Goal: Task Accomplishment & Management: Use online tool/utility

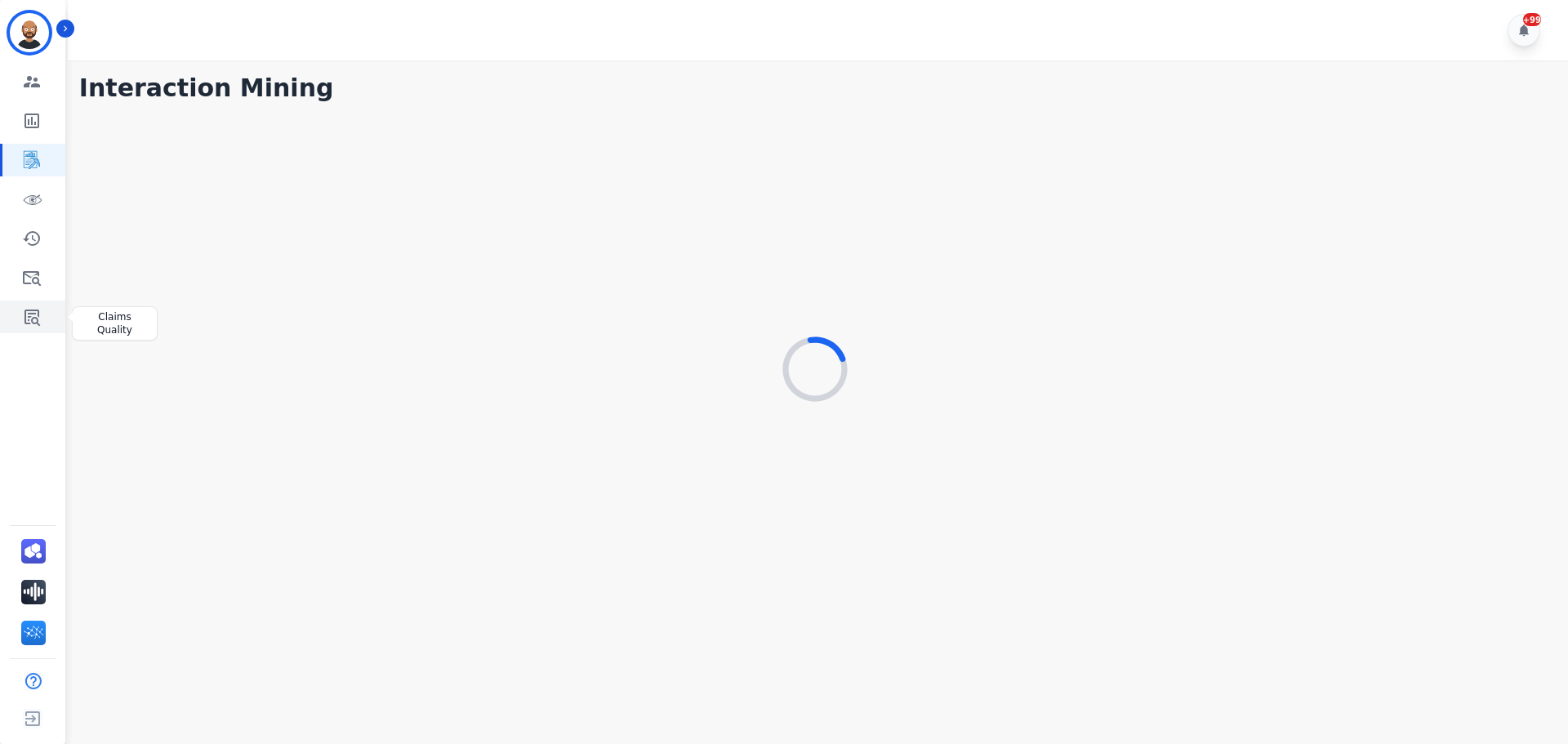
click at [42, 314] on link "Sidebar" at bounding box center [34, 317] width 63 height 33
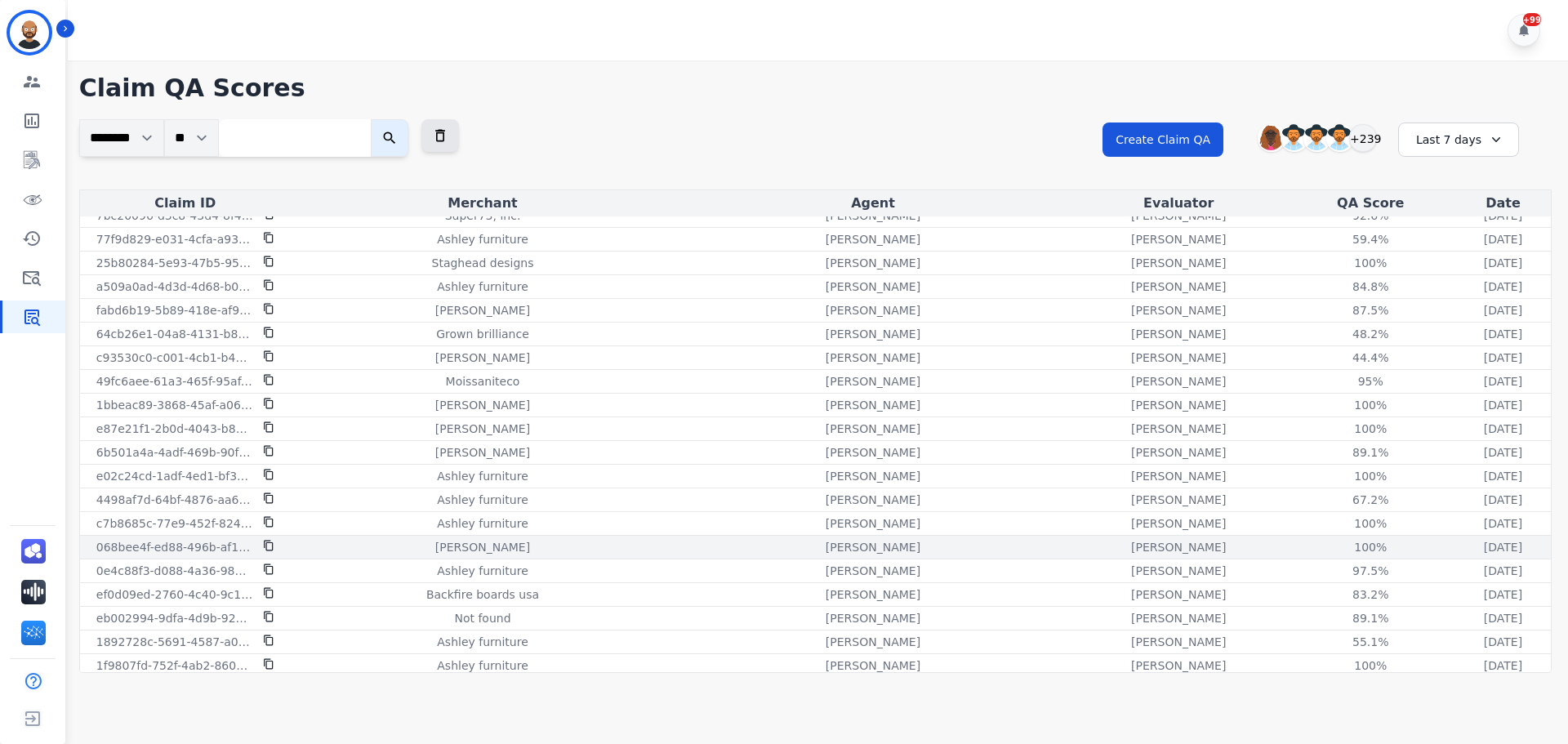
scroll to position [703, 0]
click at [1463, 146] on div "Last 7 days" at bounding box center [1458, 140] width 121 height 34
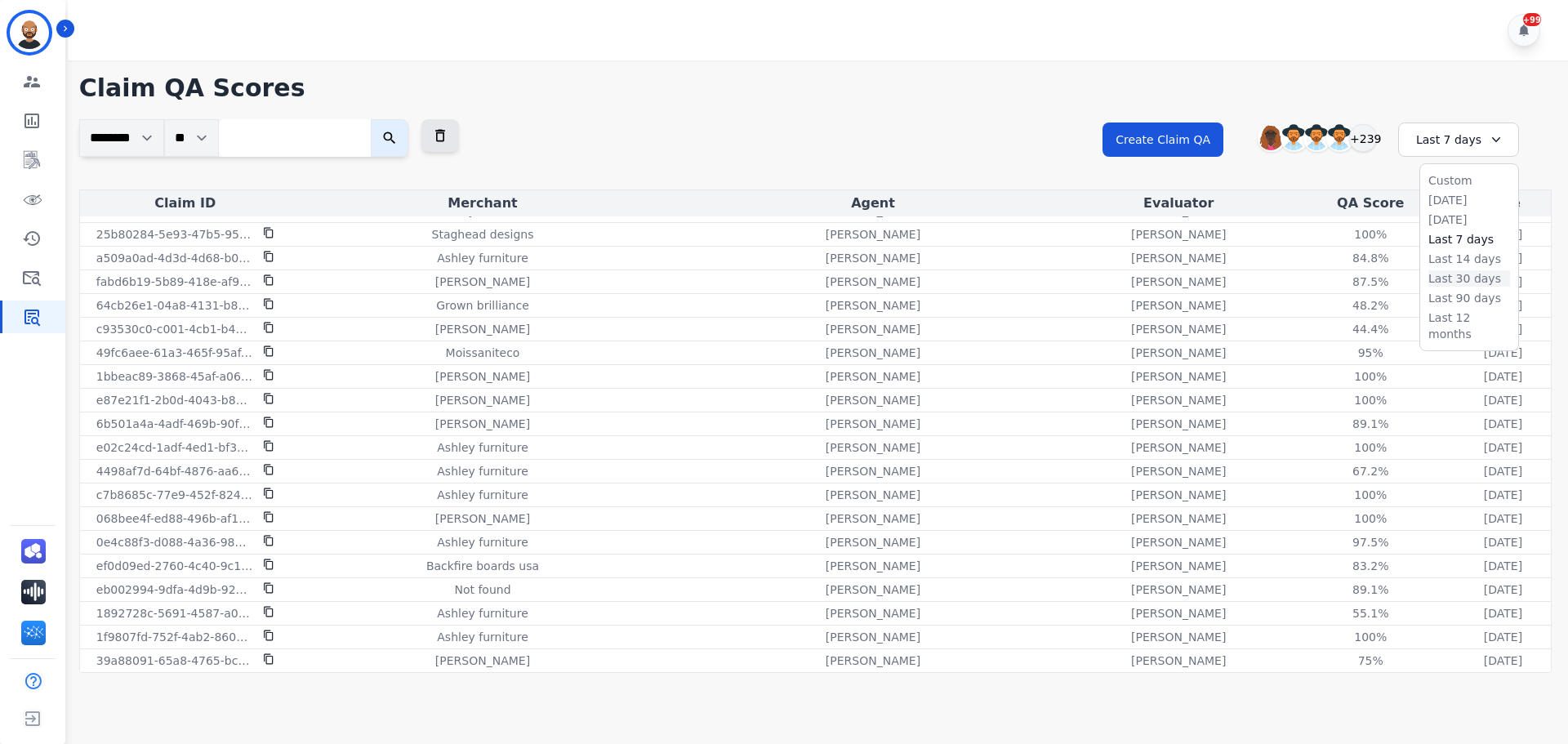
click at [1454, 281] on li "Last 30 days" at bounding box center [1469, 278] width 81 height 16
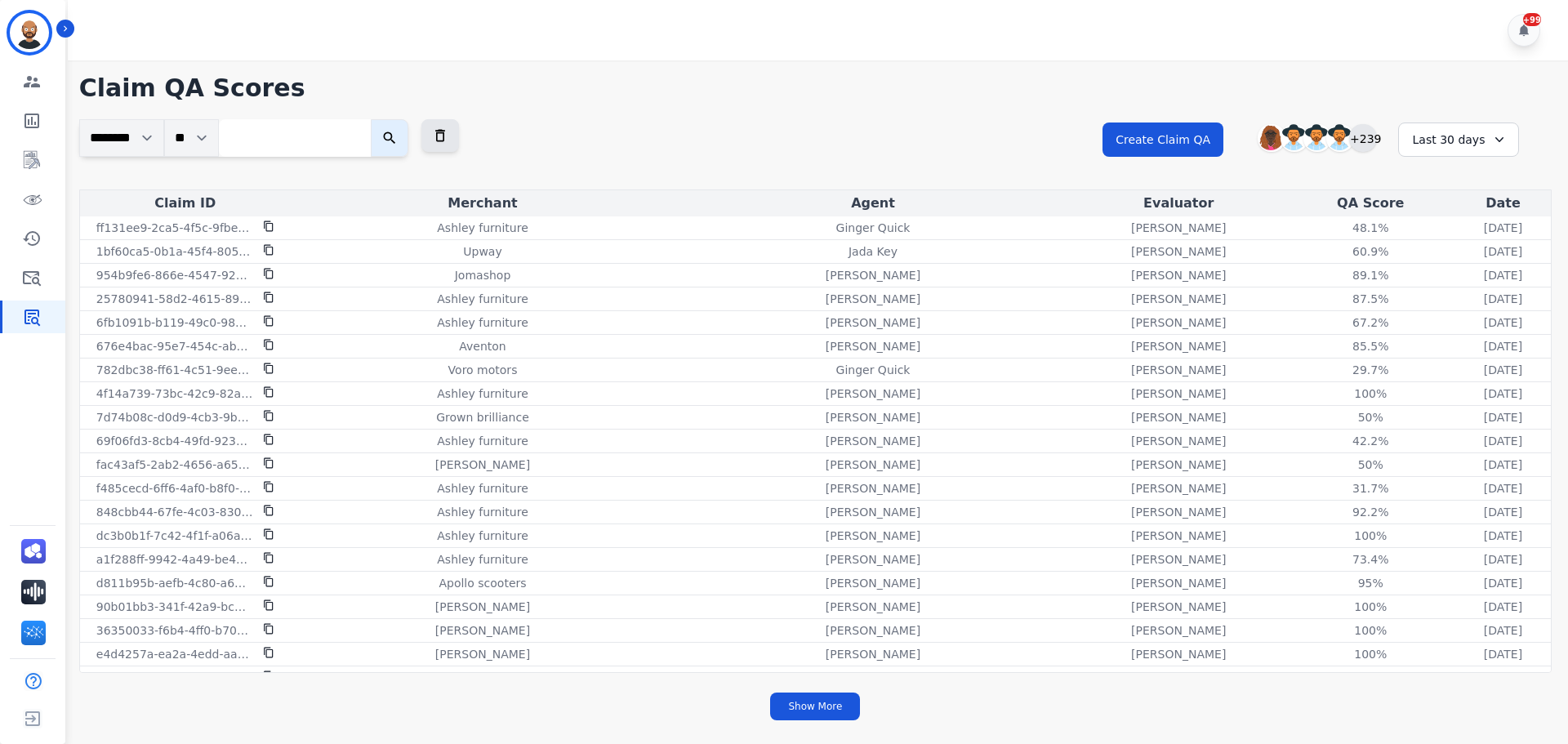
click at [1363, 138] on div "+239" at bounding box center [1362, 137] width 28 height 28
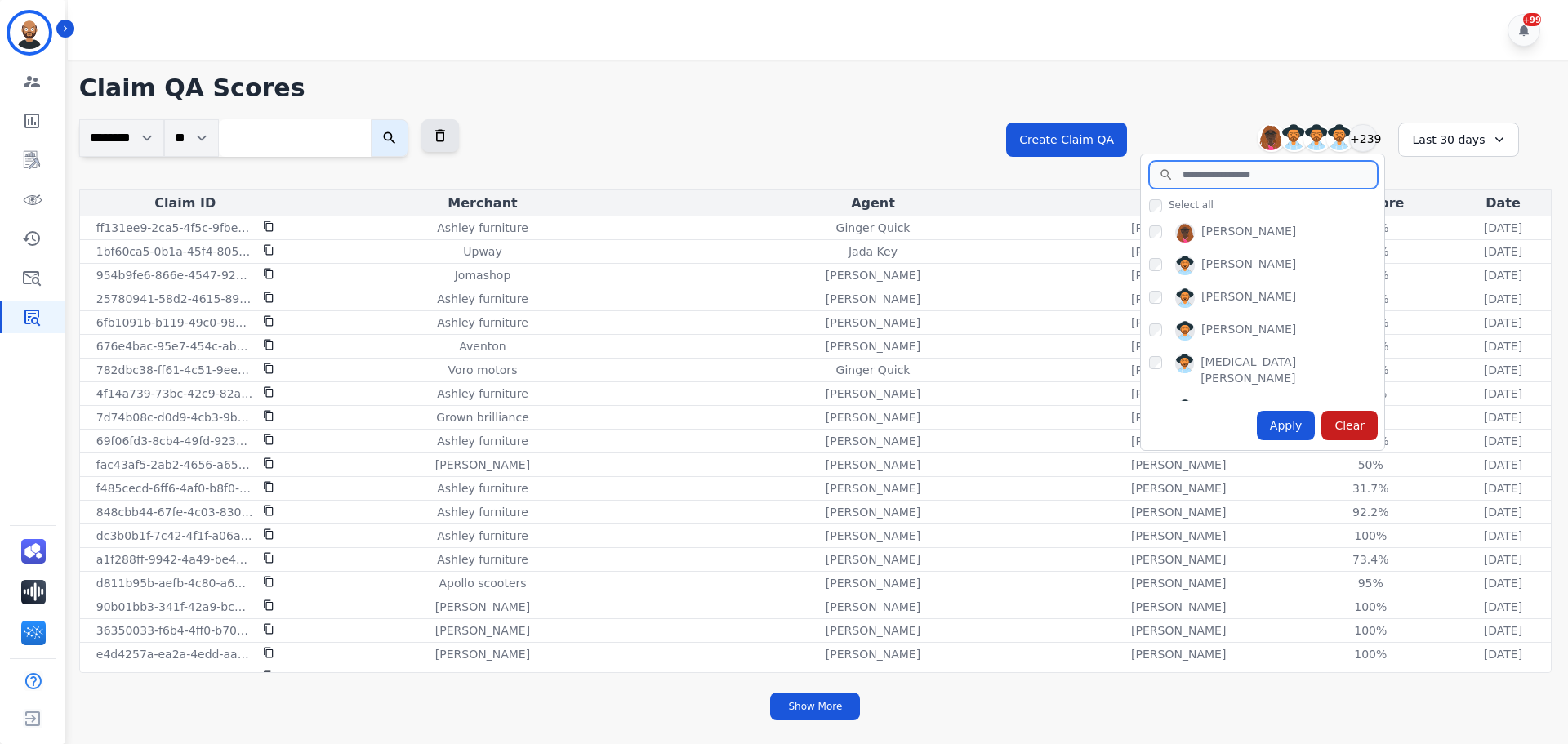
click at [1220, 166] on input "search" at bounding box center [1263, 175] width 229 height 28
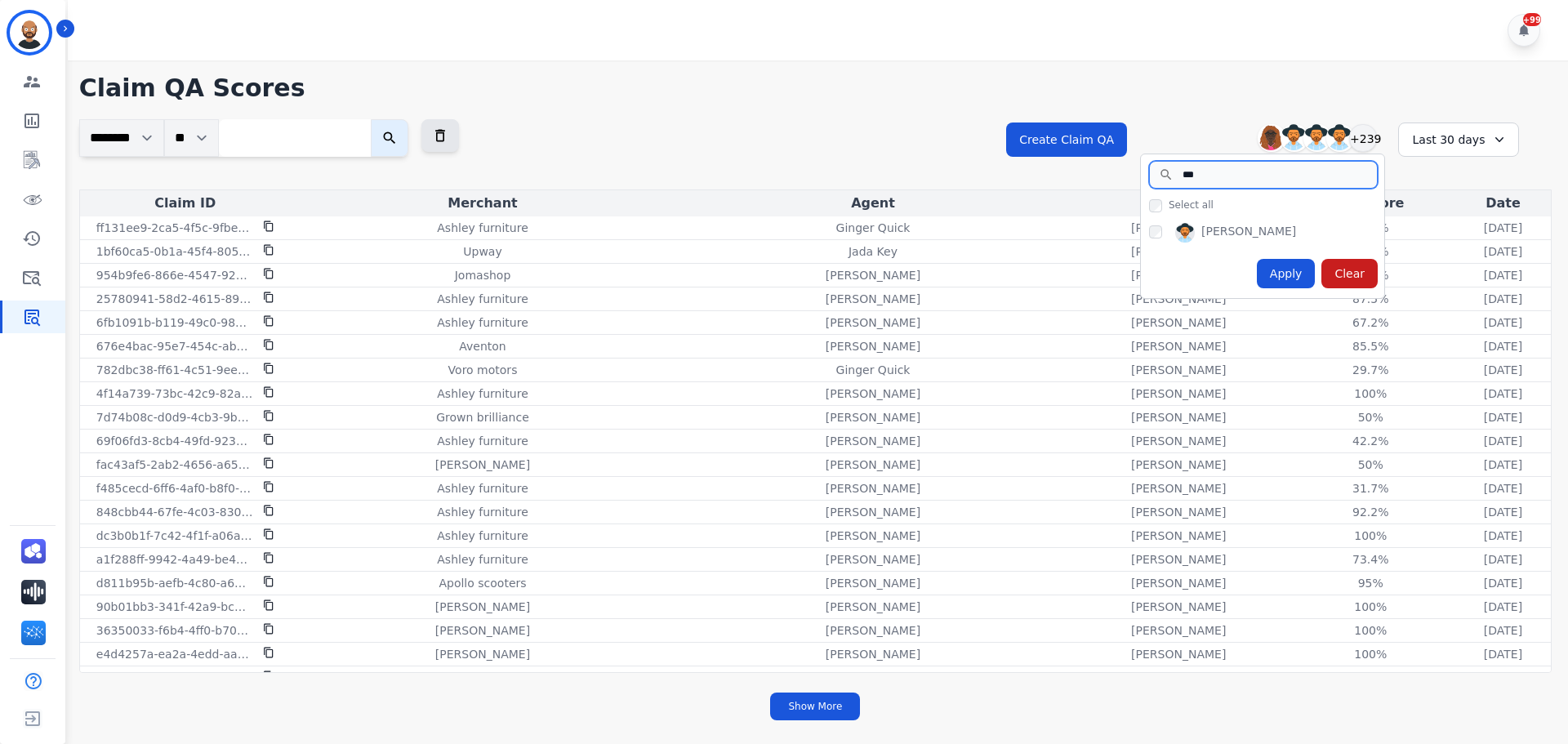
type input "***"
click at [1273, 278] on div "Apply" at bounding box center [1286, 273] width 58 height 30
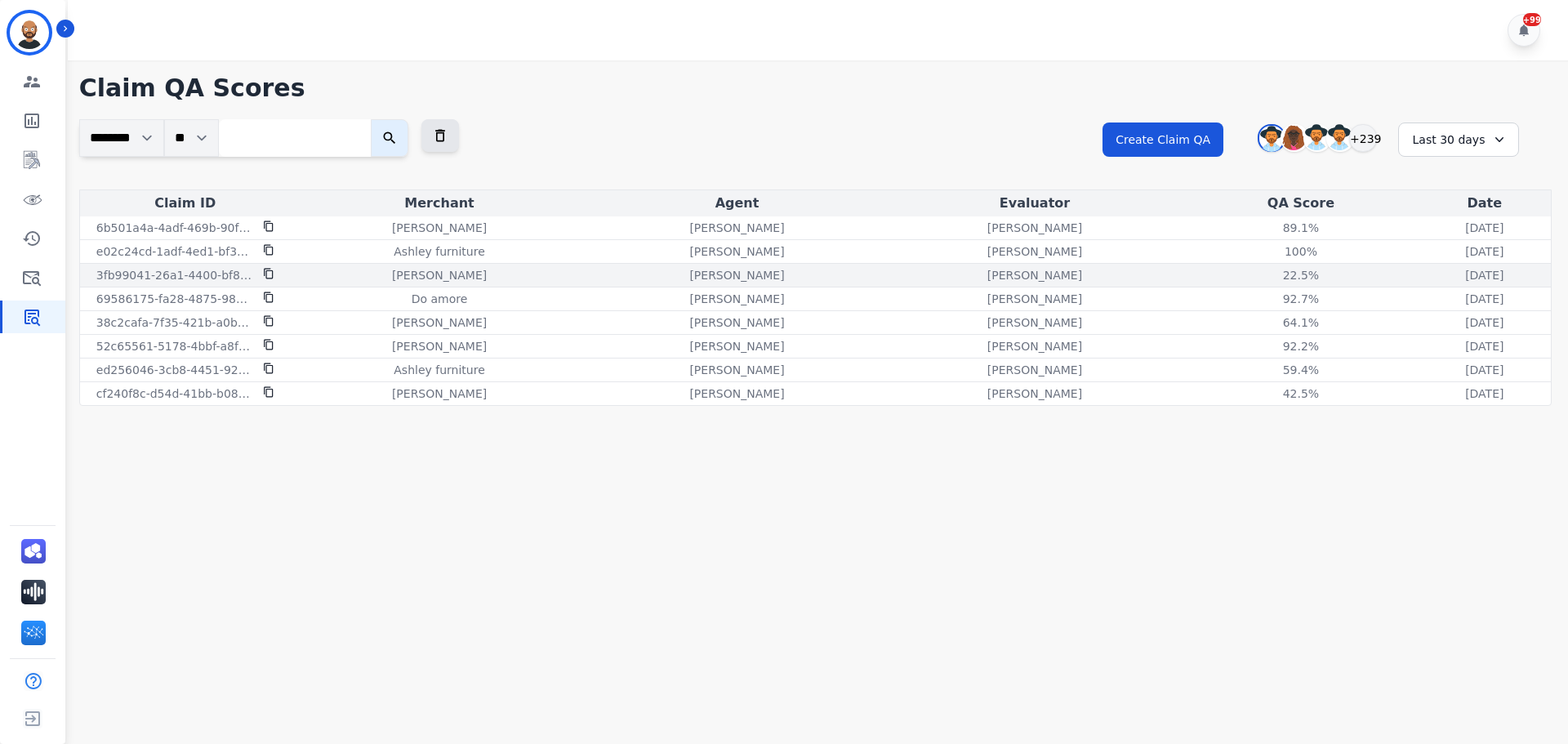
click at [690, 267] on div "[PERSON_NAME]" at bounding box center [736, 275] width 291 height 16
click at [283, 272] on div "3fb99041-26a1-4400-bf8e-50bd1af74c8d" at bounding box center [185, 275] width 204 height 16
click at [269, 272] on icon at bounding box center [268, 273] width 11 height 11
click at [1264, 271] on div "22.5%" at bounding box center [1300, 275] width 74 height 16
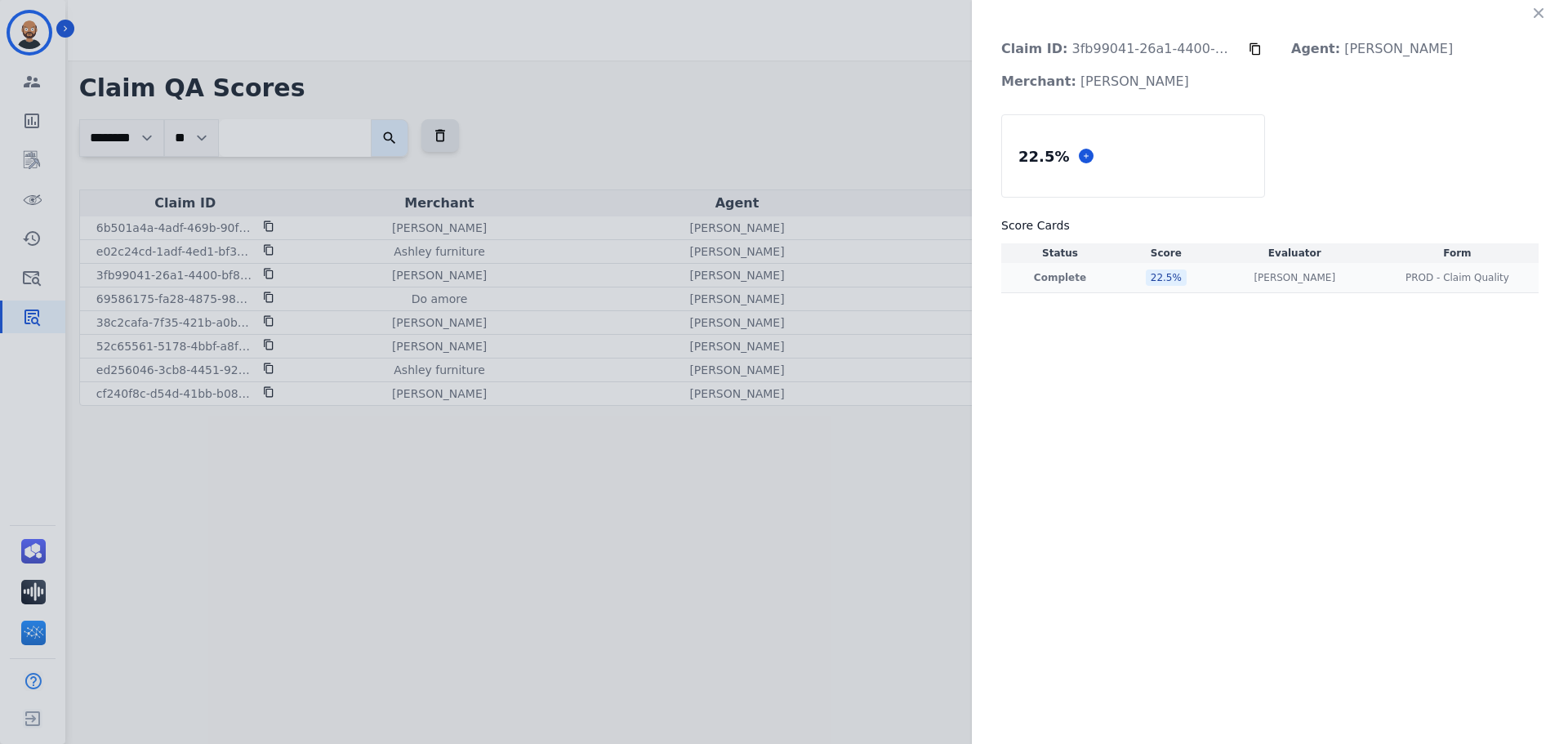
click at [1219, 279] on div "[PERSON_NAME] [PERSON_NAME]" at bounding box center [1294, 277] width 156 height 13
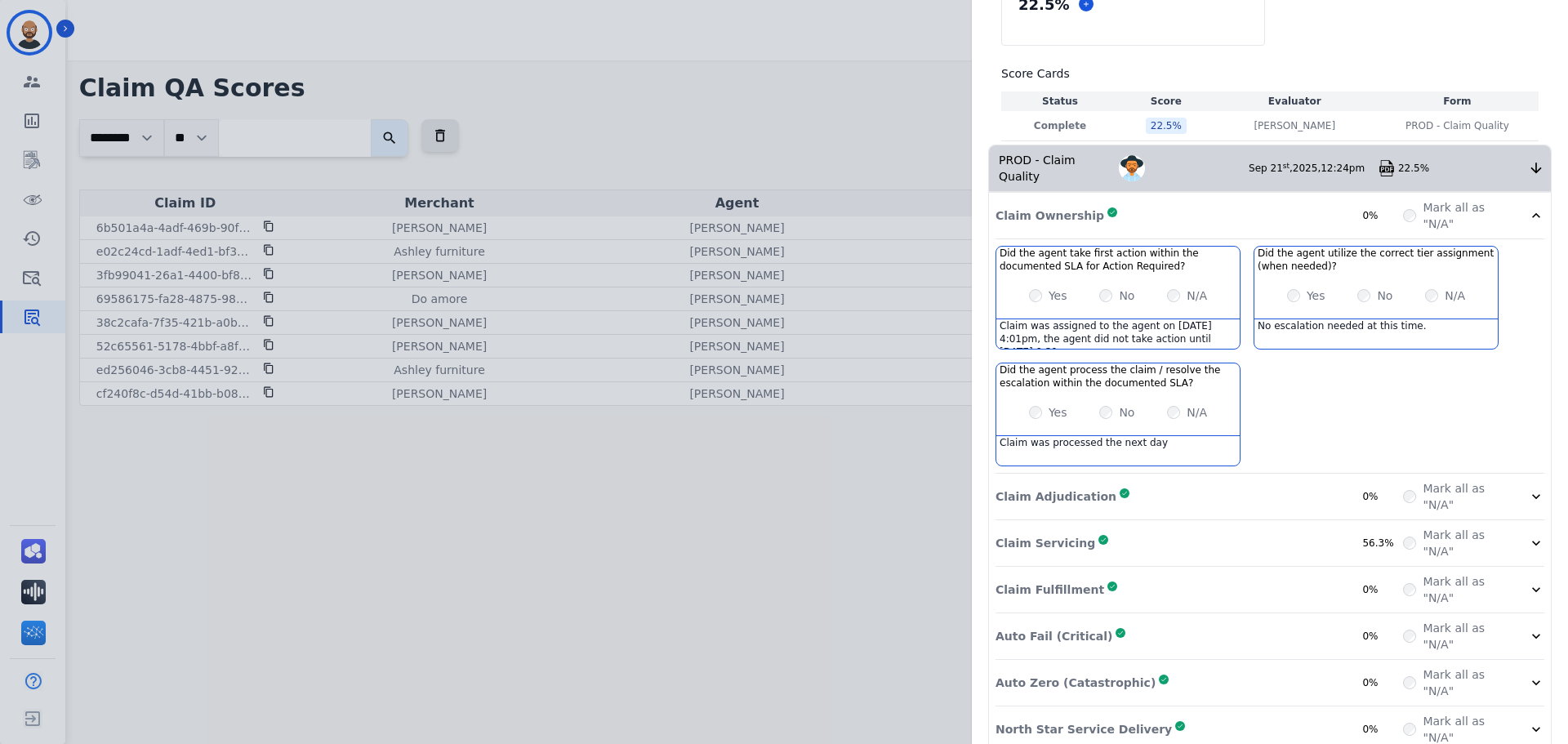
scroll to position [162, 0]
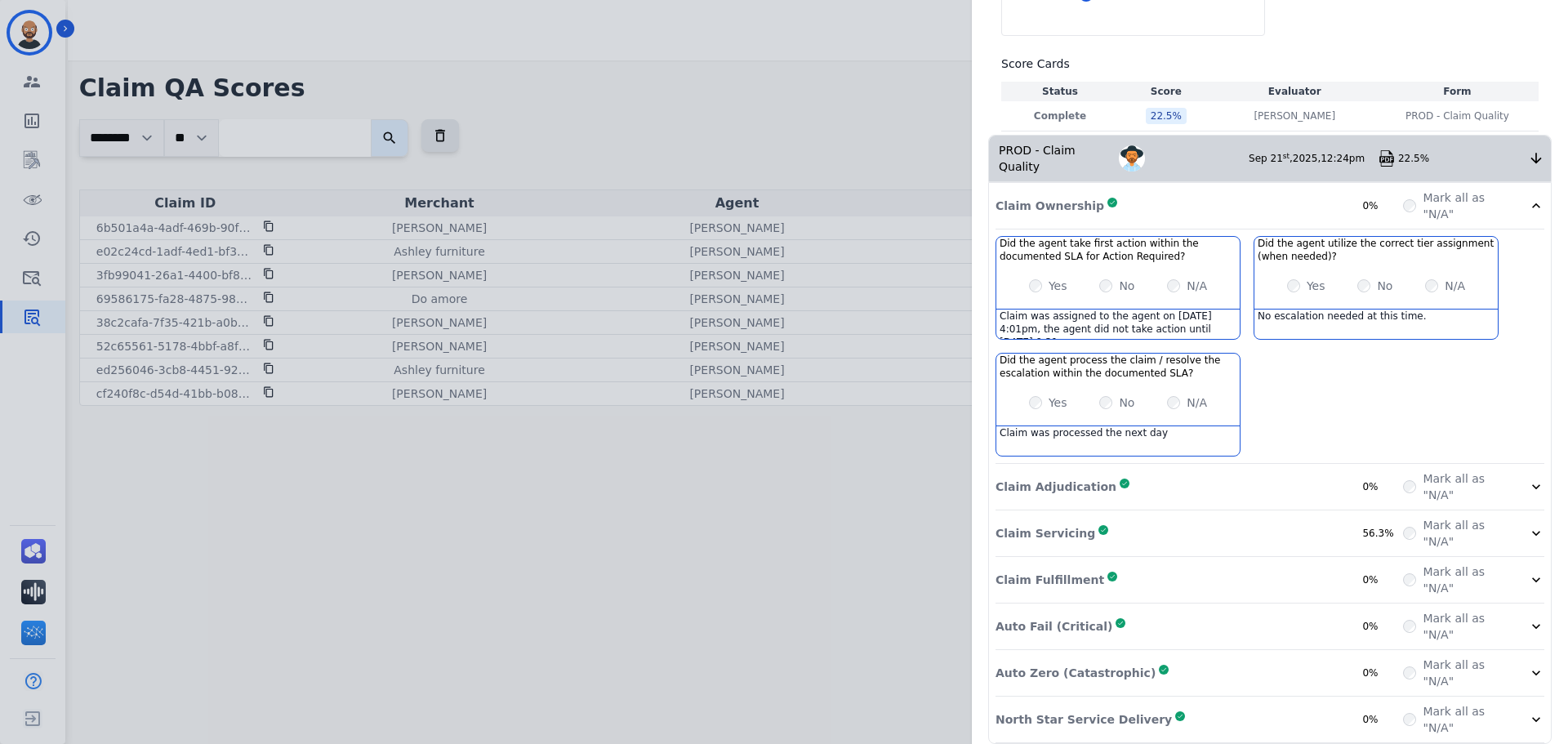
click at [1207, 657] on div "Auto Zero (Catastrophic) Complete 0%" at bounding box center [1198, 673] width 408 height 33
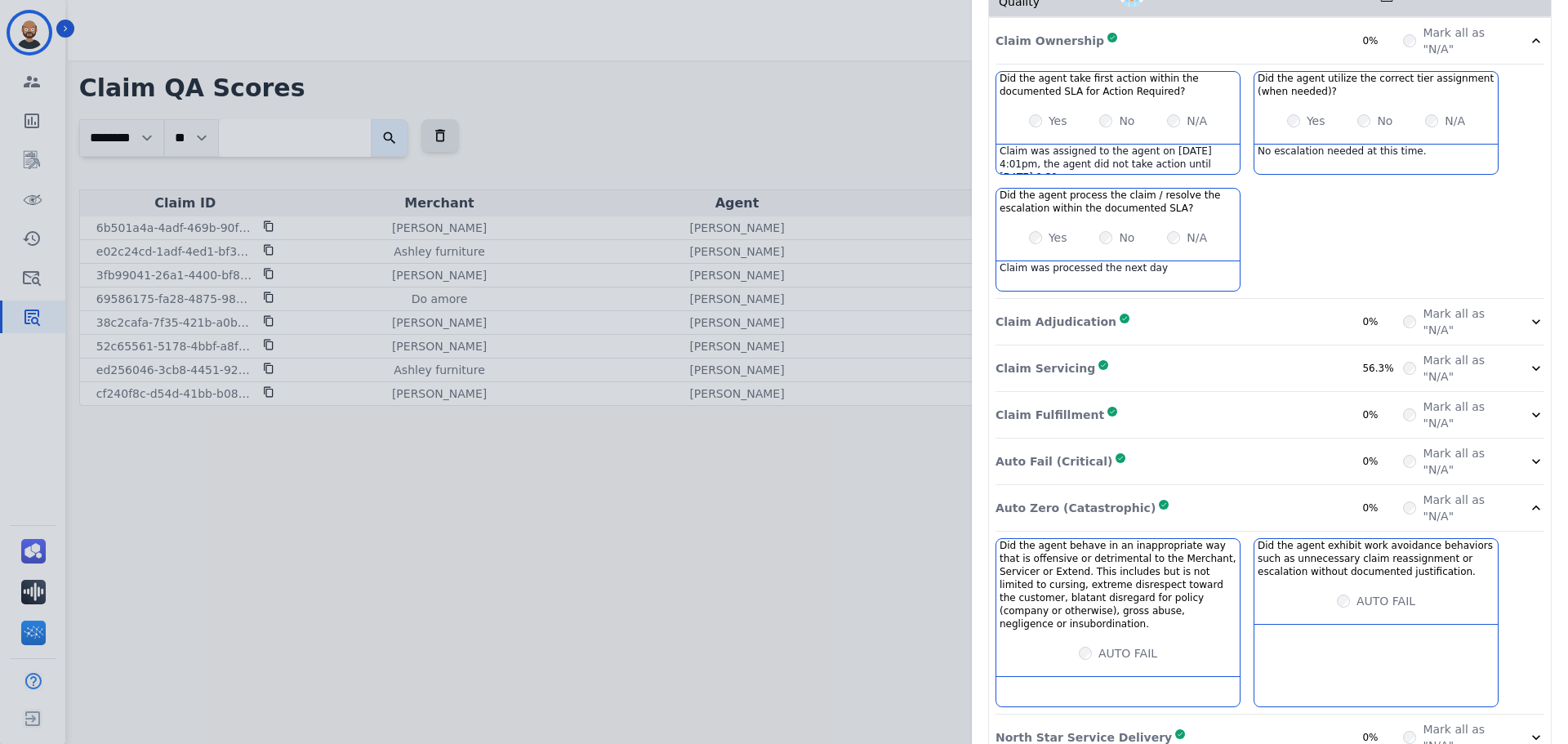
scroll to position [331, 0]
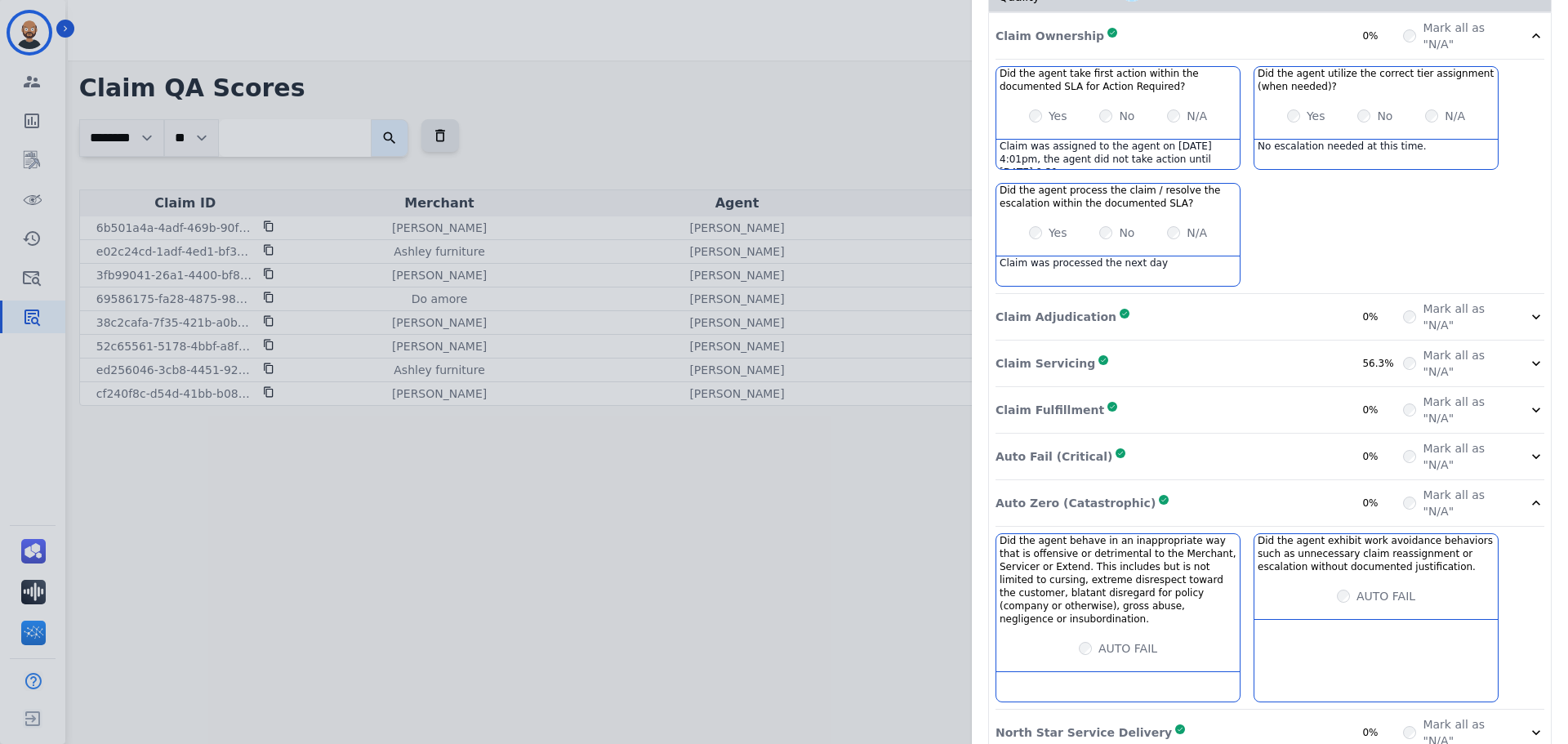
click at [1198, 486] on div "Auto Zero (Catastrophic) Complete 0%" at bounding box center [1198, 502] width 408 height 33
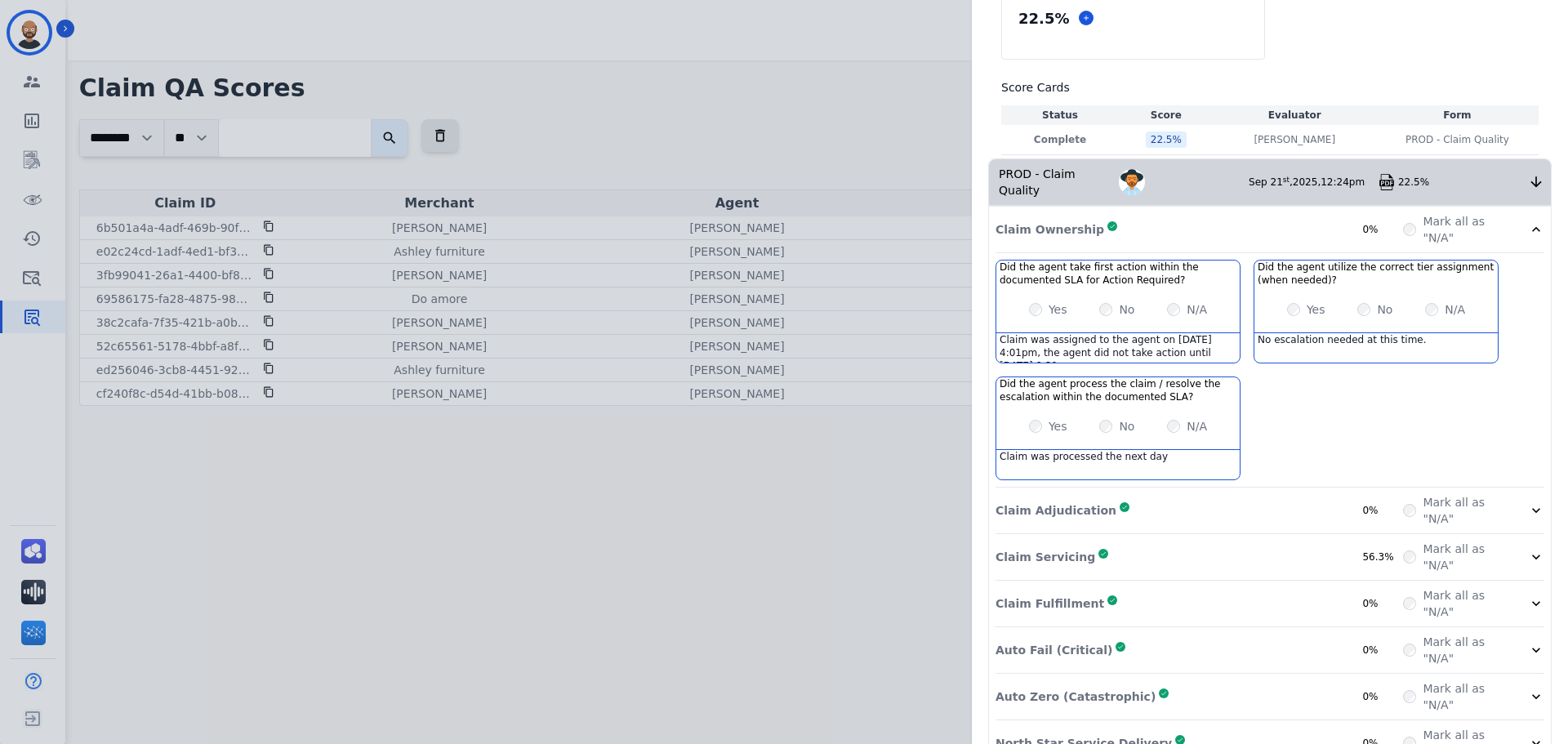
scroll to position [162, 0]
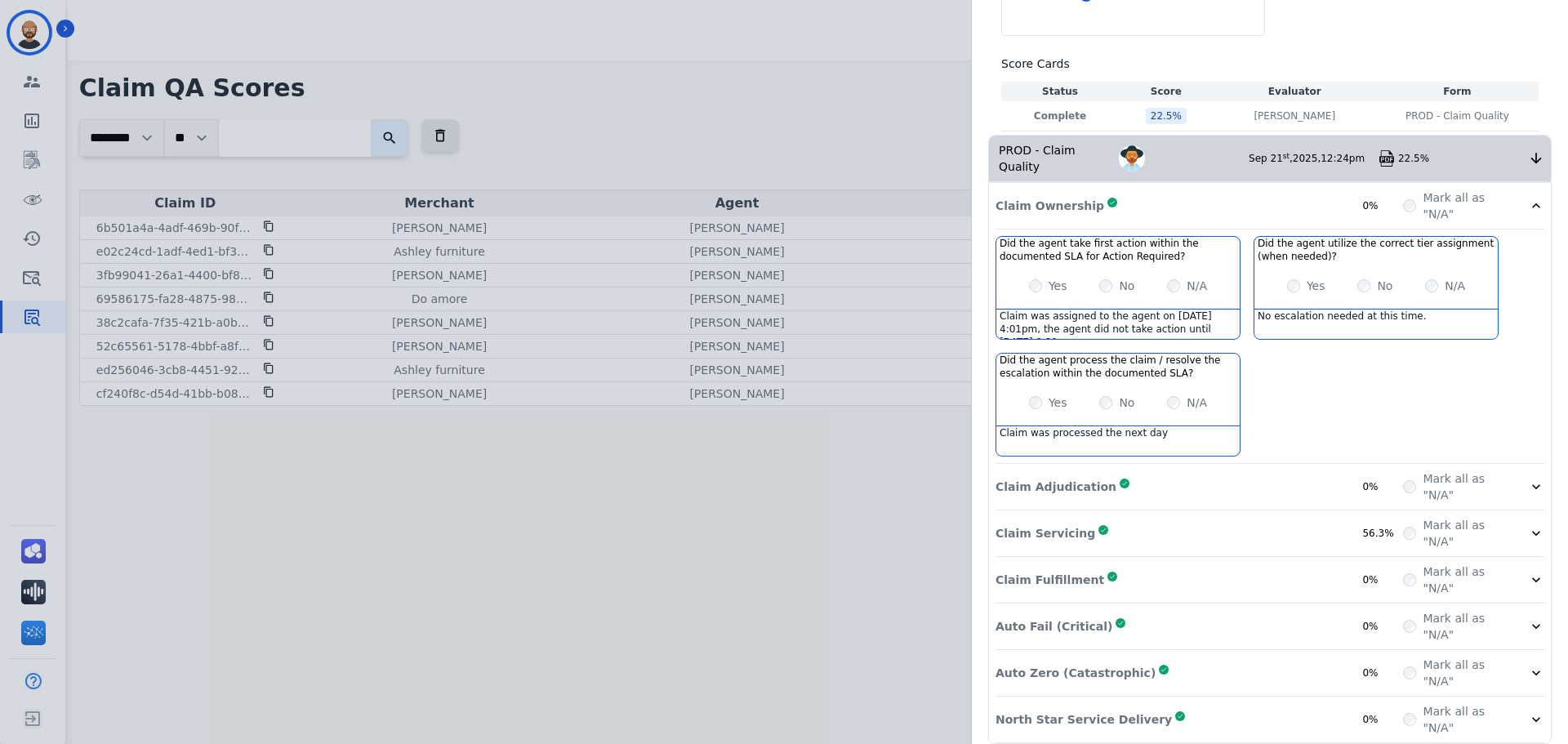
drag, startPoint x: 1292, startPoint y: 373, endPoint x: 1262, endPoint y: 349, distance: 38.4
click at [1262, 349] on div "Did the agent take first action within the documented SLA for Action Required? …" at bounding box center [1269, 349] width 548 height 228
click at [1302, 471] on div "Claim Adjudication Complete 0%" at bounding box center [1198, 486] width 408 height 33
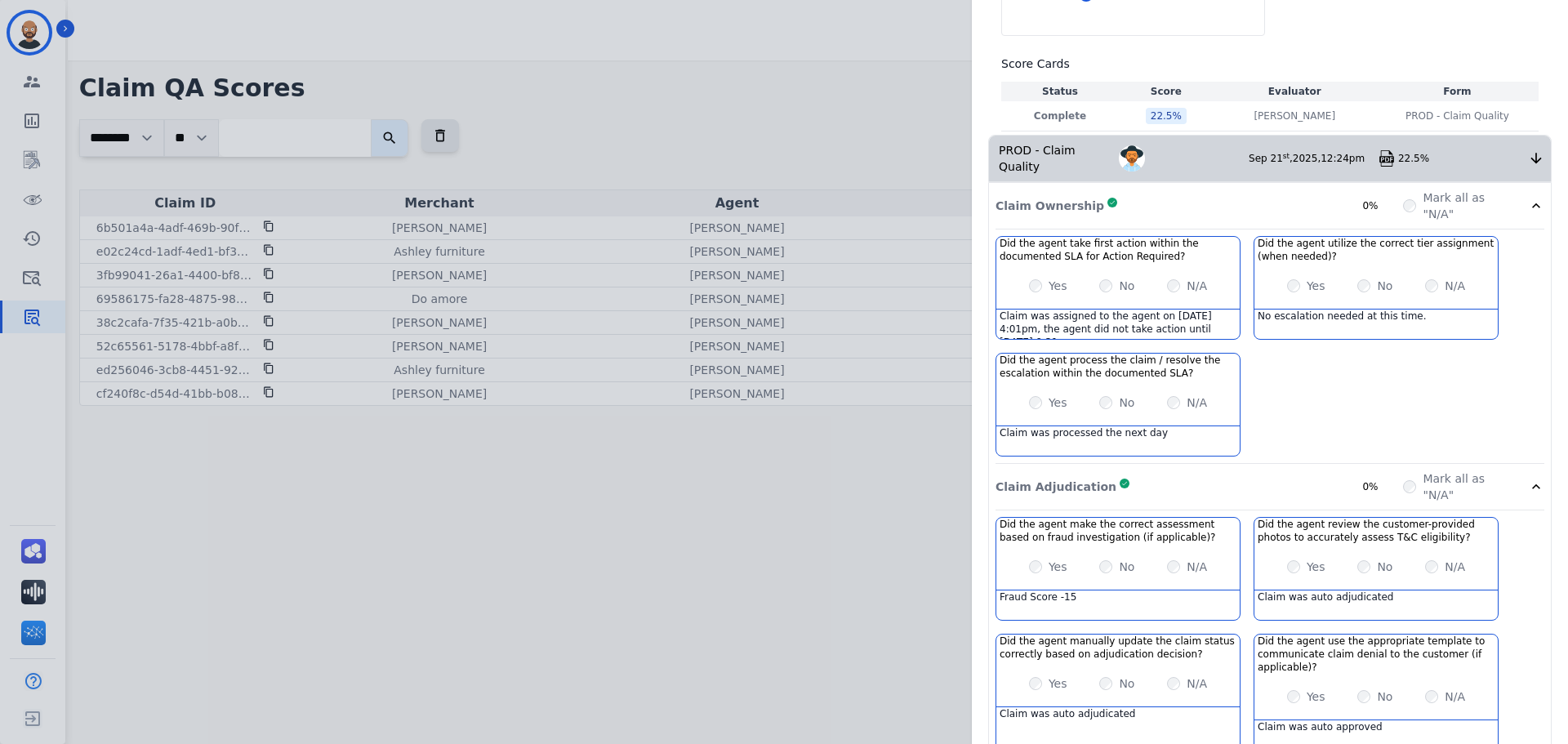
scroll to position [243, 0]
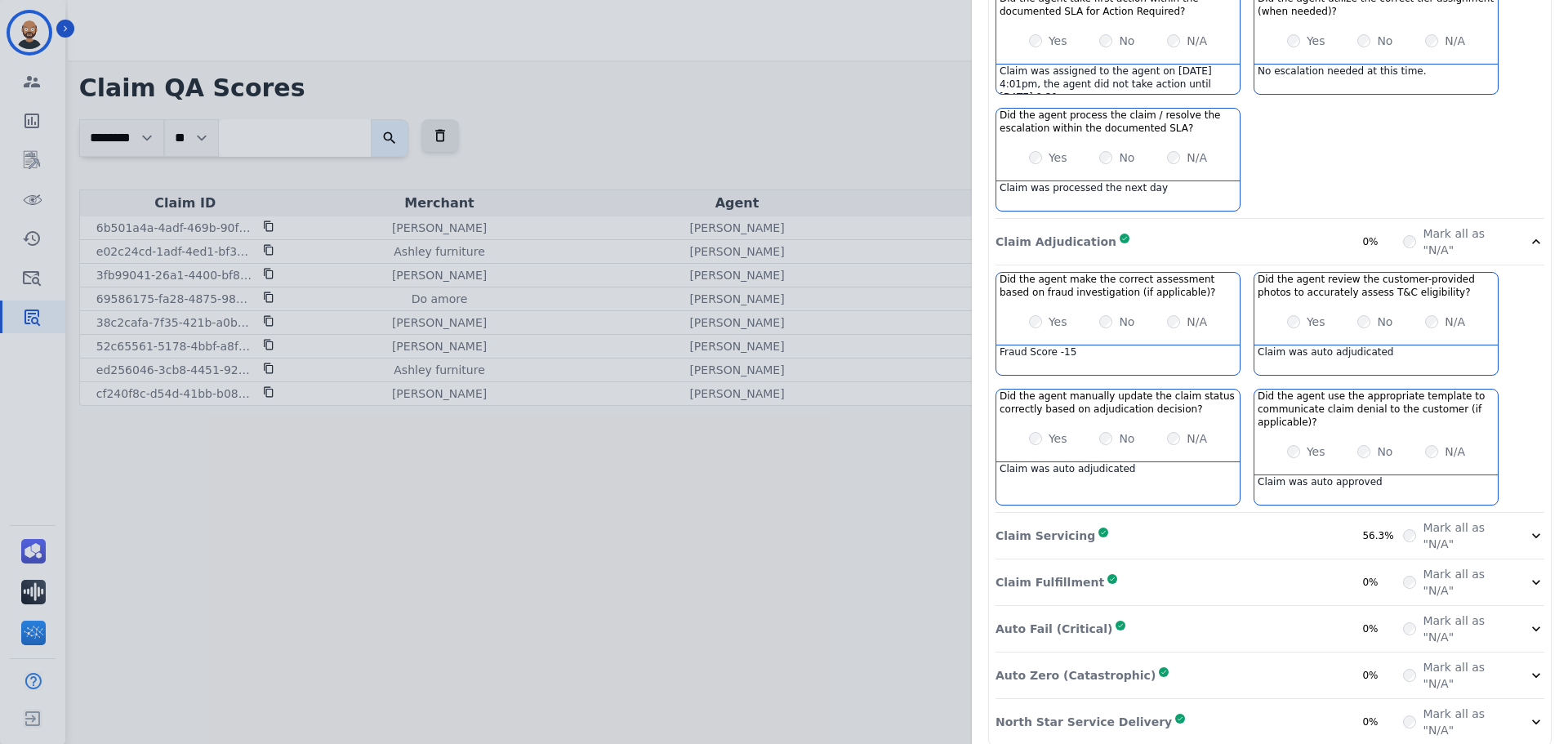
click at [1236, 519] on div "Claim Servicing Complete 56.3%" at bounding box center [1198, 536] width 408 height 33
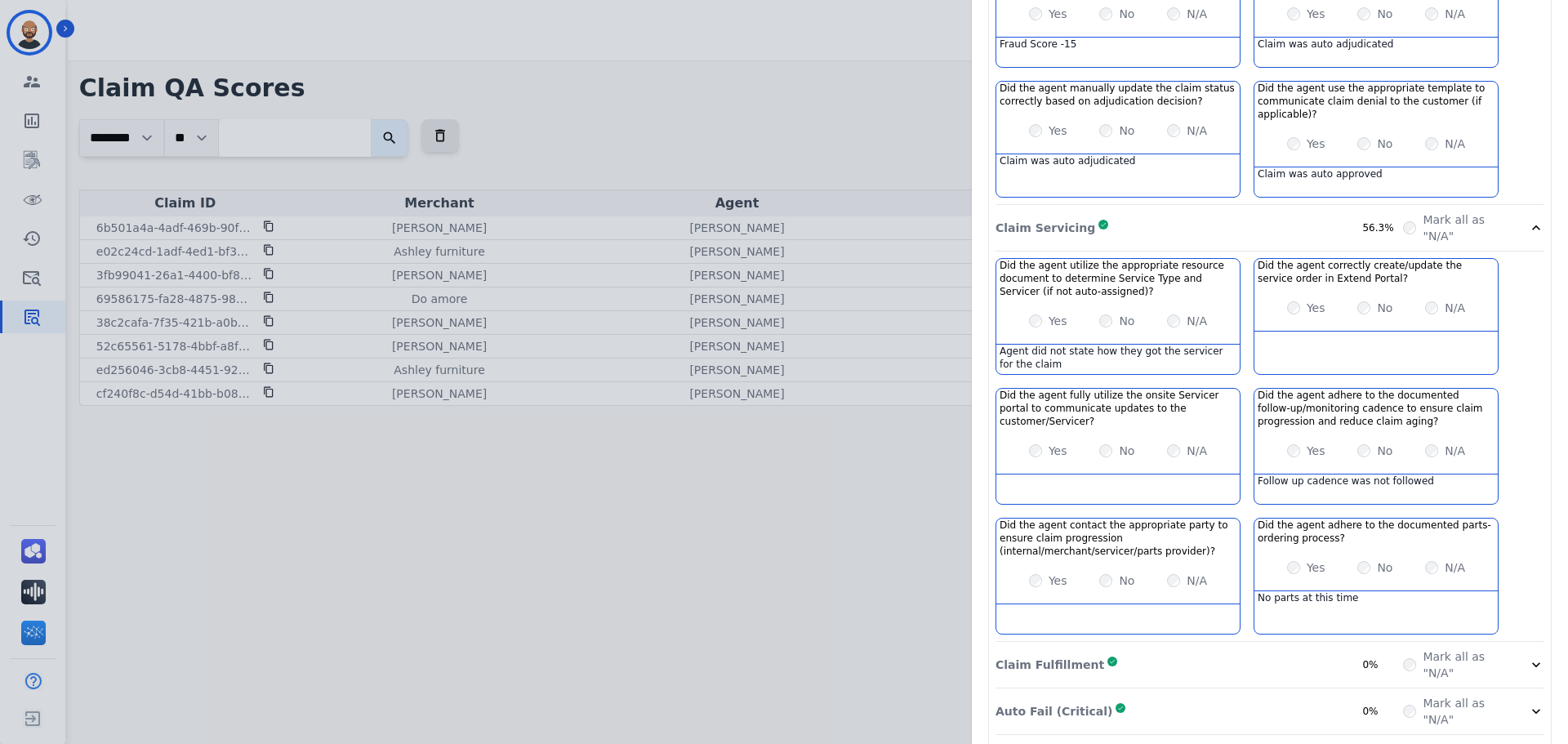
scroll to position [799, 0]
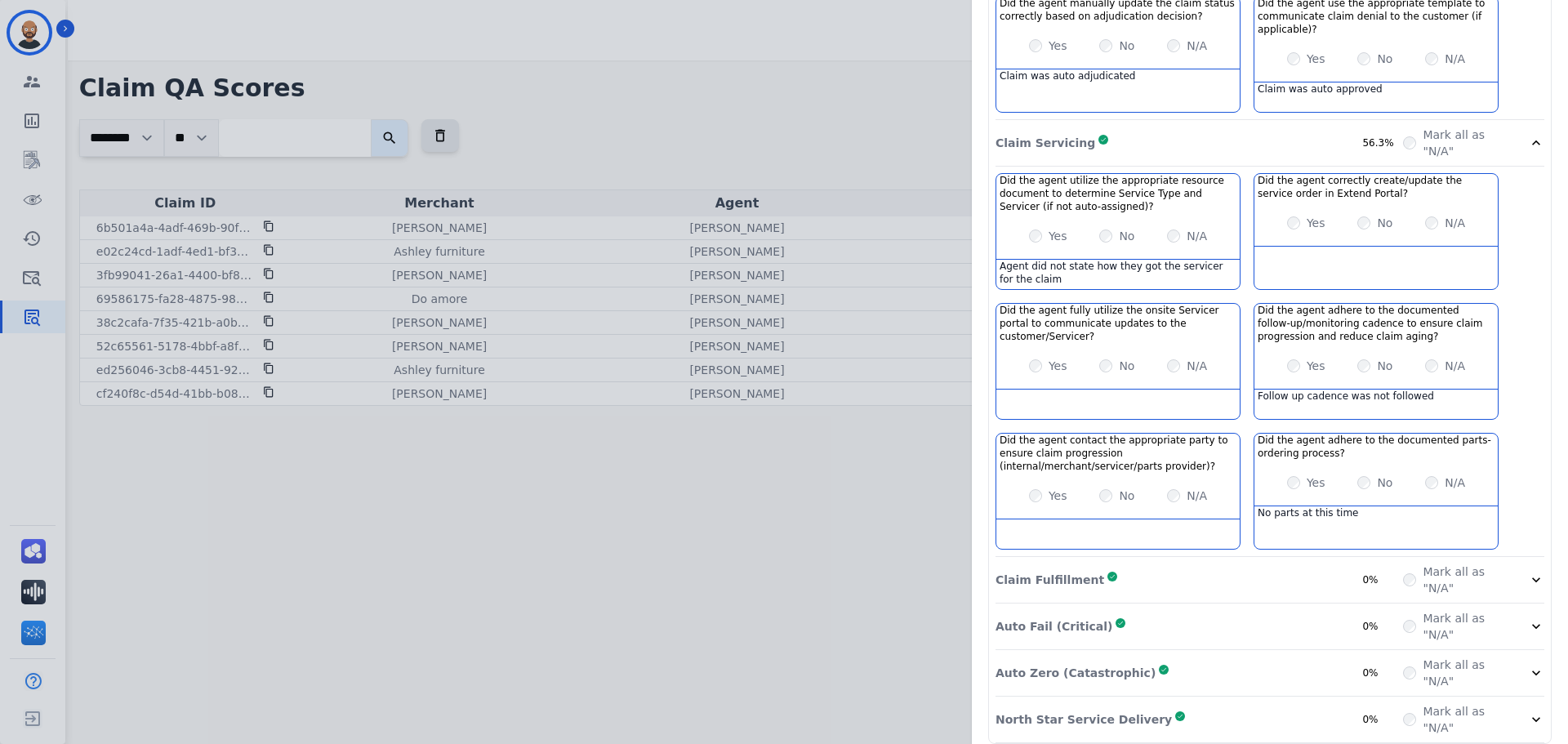
click at [1232, 575] on div "Claim Fulfillment Complete 0%" at bounding box center [1198, 580] width 408 height 33
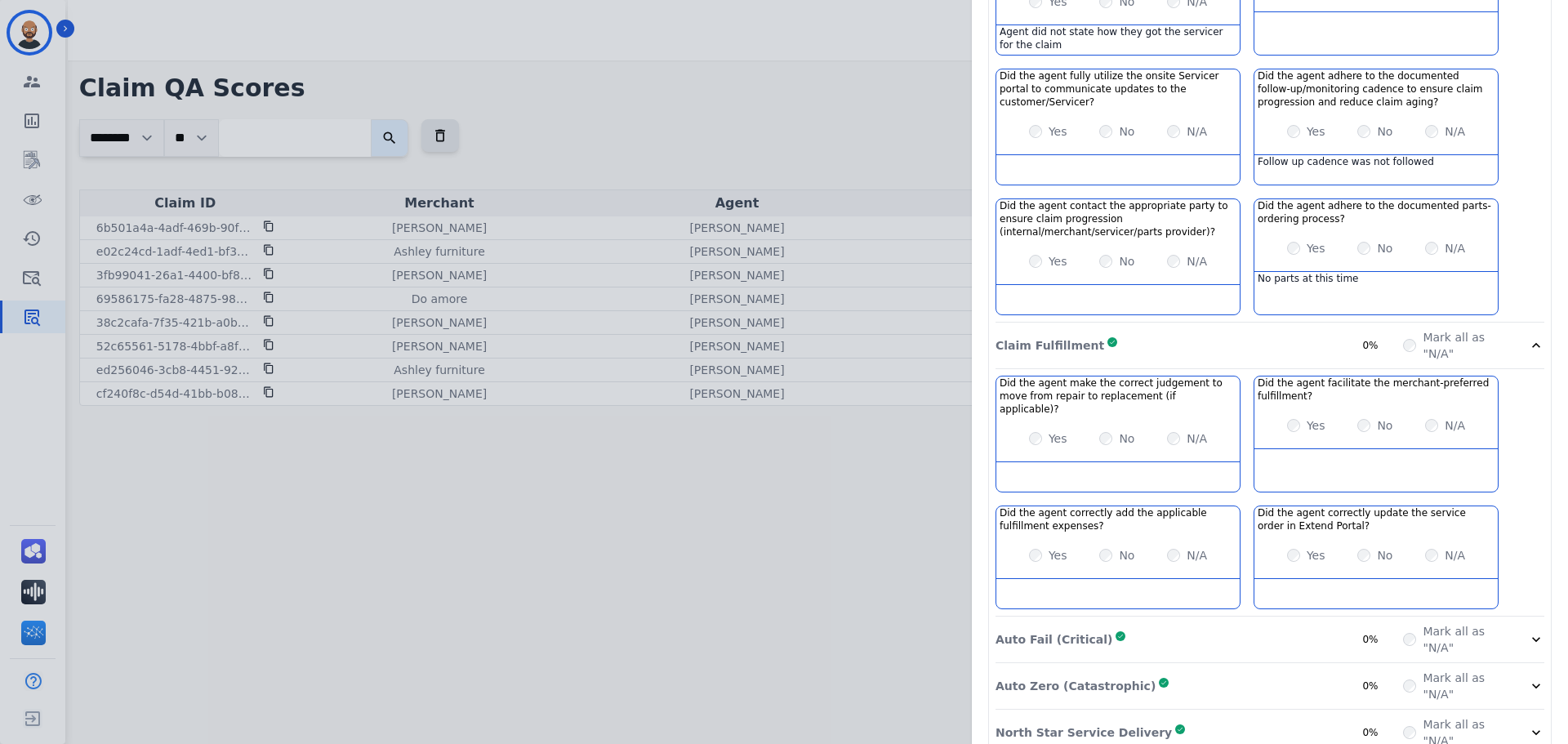
click at [1224, 623] on div "Auto Fail (Critical) Complete 0%" at bounding box center [1198, 639] width 408 height 33
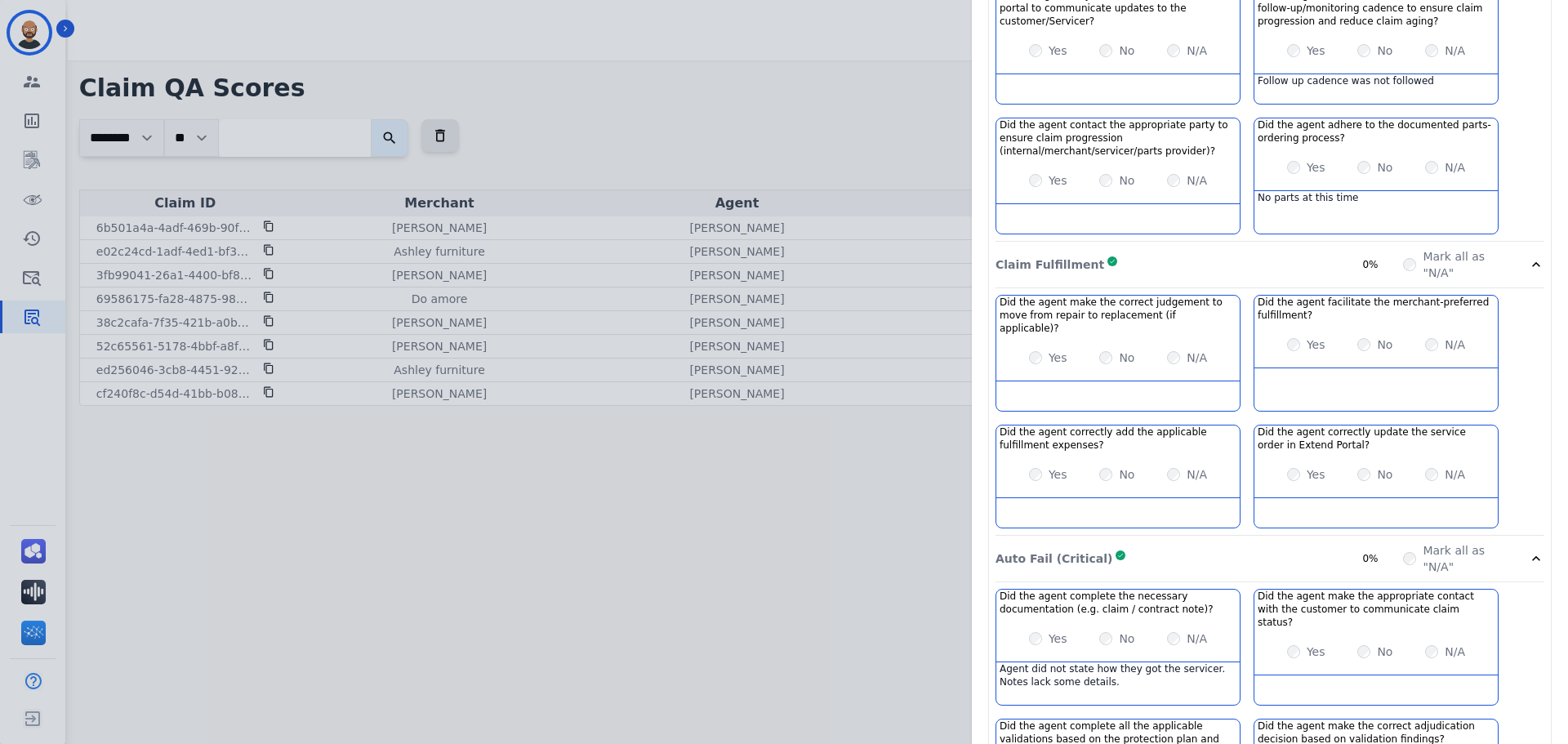
scroll to position [1385, 0]
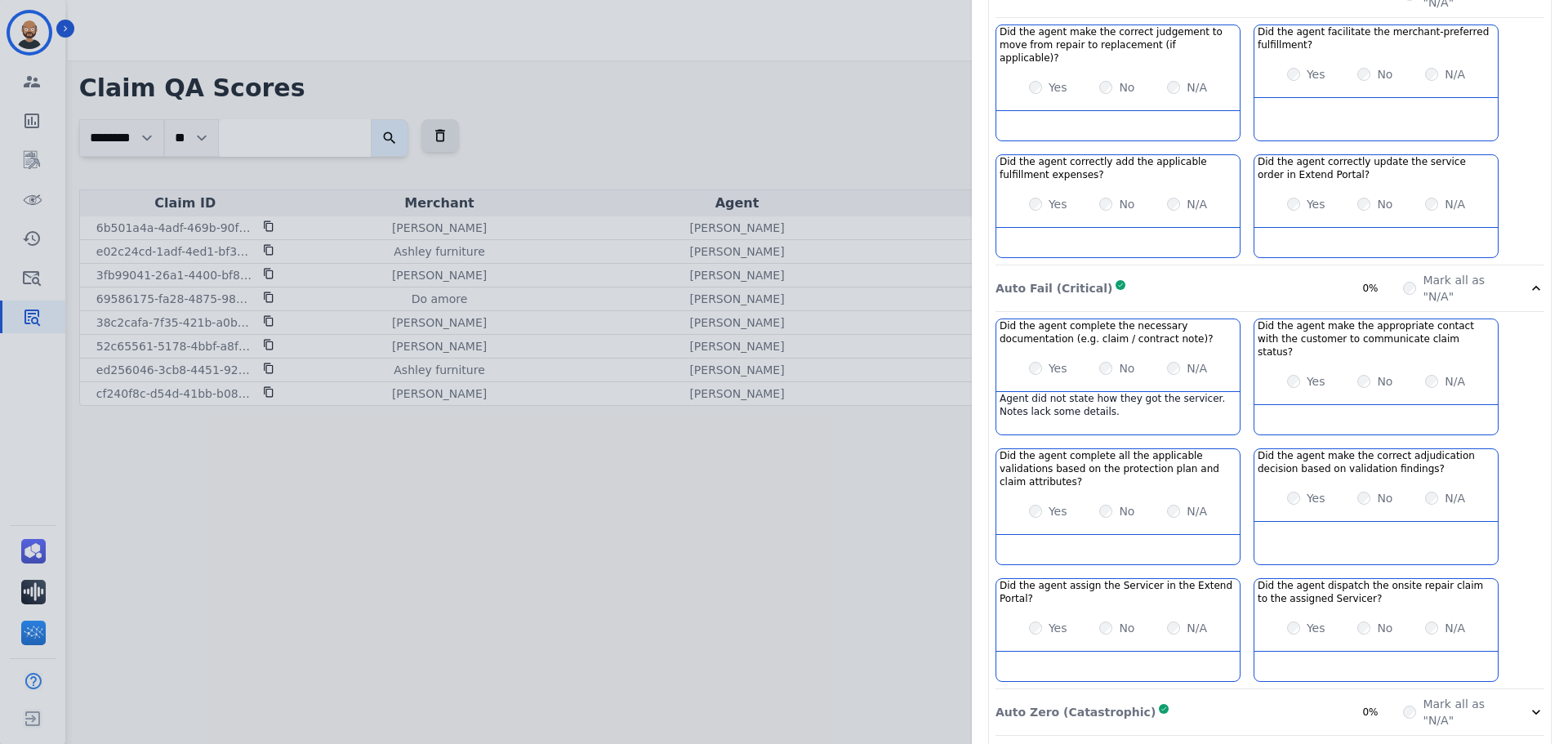
click at [1214, 696] on div "Auto Zero (Catastrophic) Complete 0%" at bounding box center [1198, 712] width 408 height 33
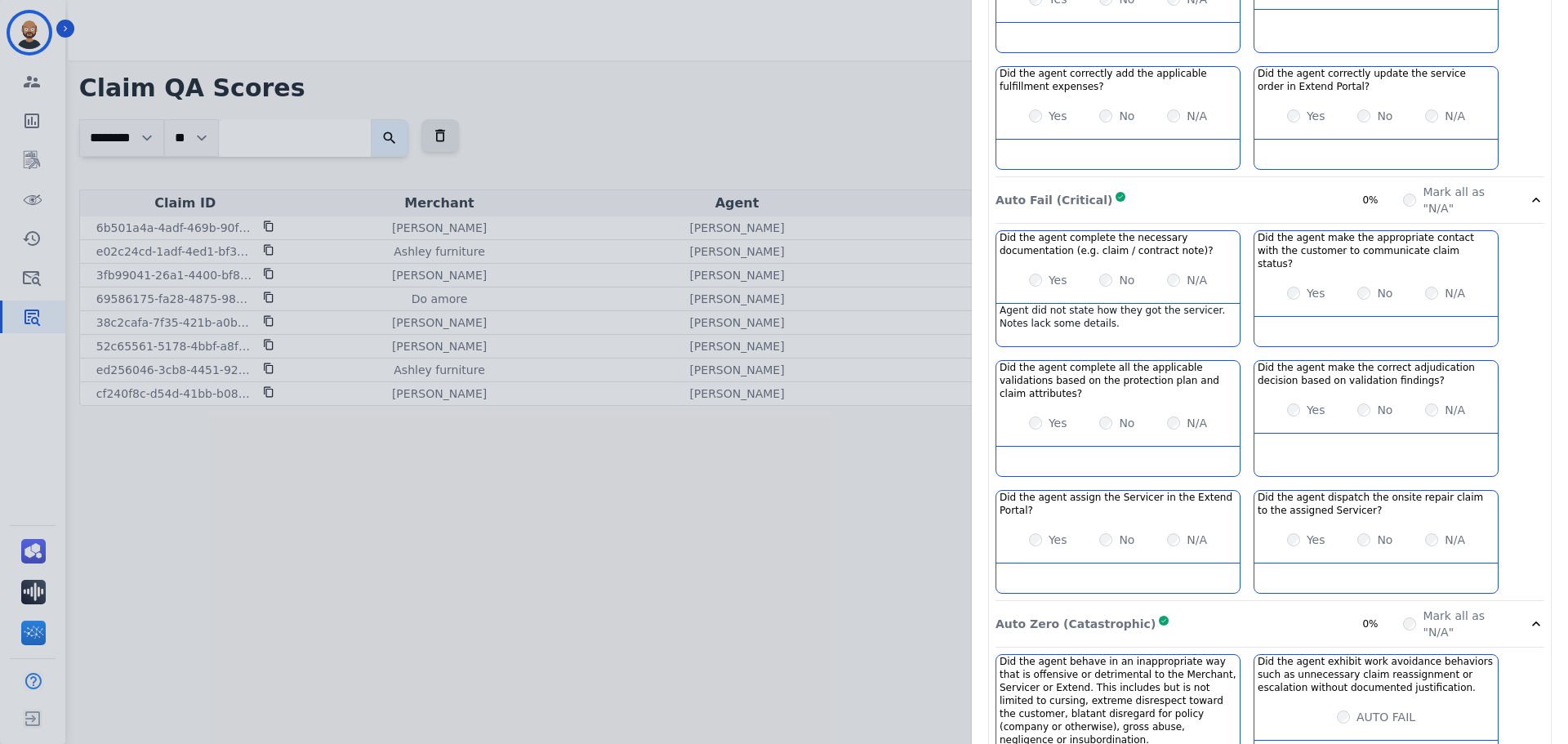
click at [1236, 702] on div "Did the agent behave in an inappropriate way that is offensive or detrimental t…" at bounding box center [1269, 742] width 548 height 176
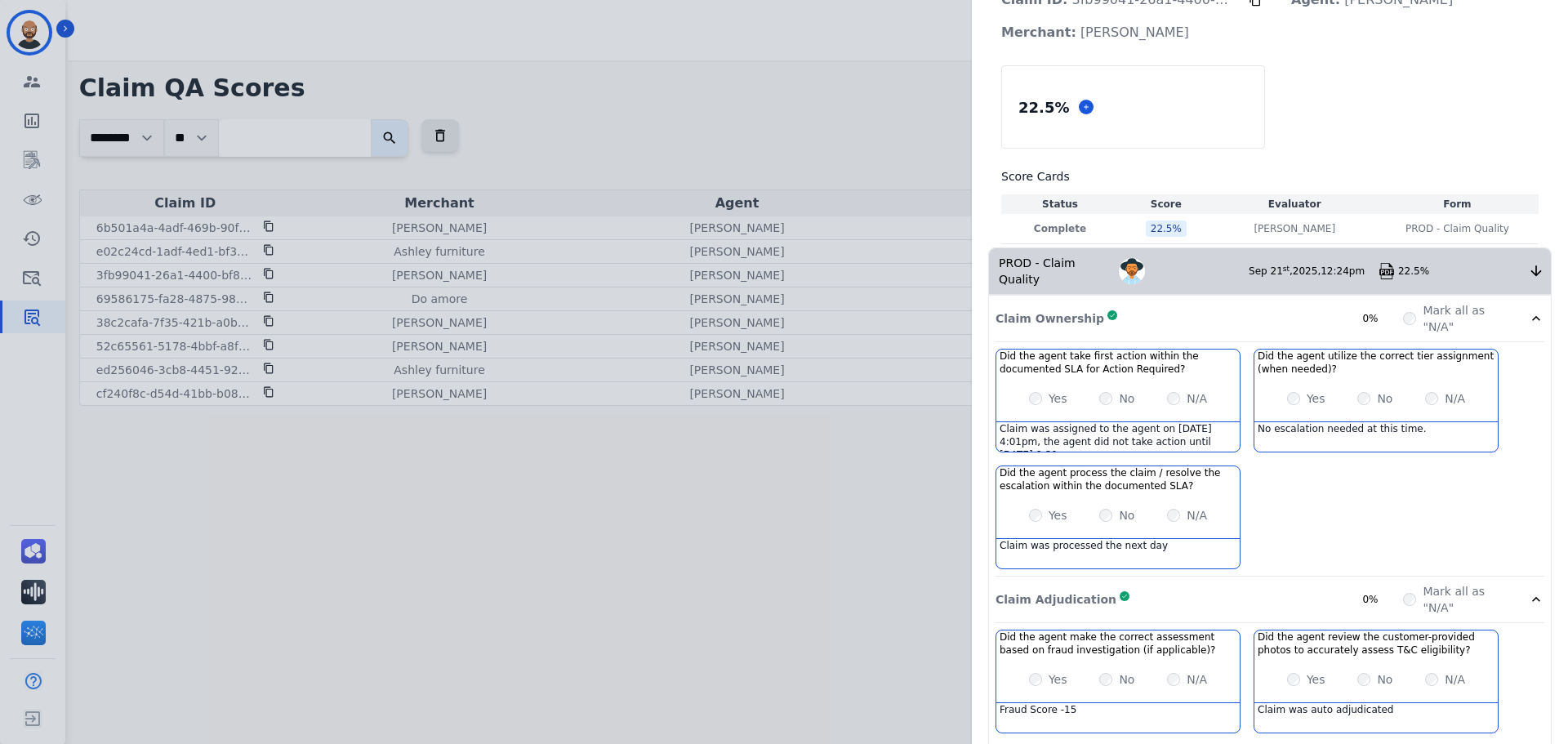
scroll to position [0, 0]
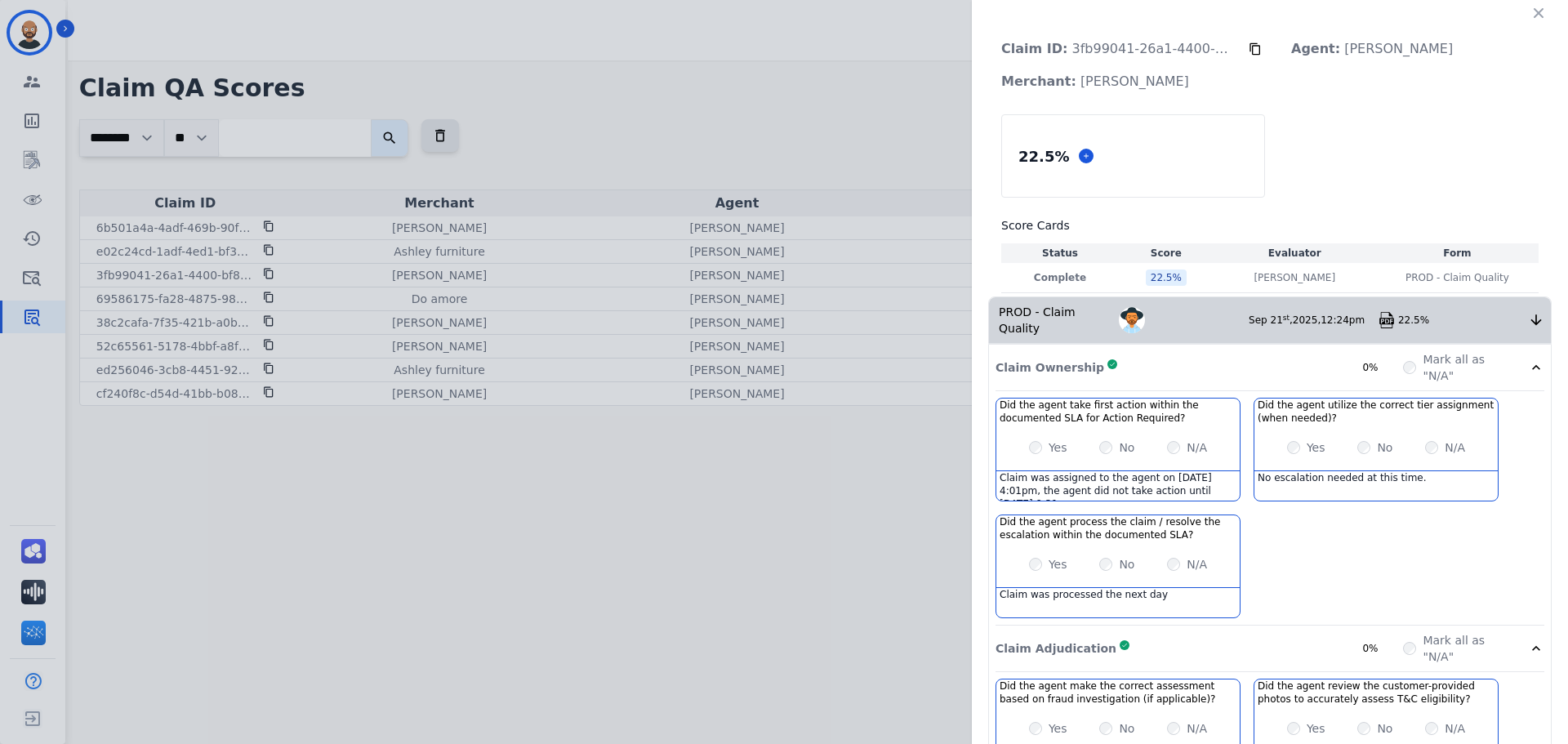
click at [1249, 47] on icon at bounding box center [1254, 48] width 13 height 13
click at [1241, 45] on p "Claim ID: 3fb99041-26a1-4400-bf8e-50bd1af74c8d" at bounding box center [1118, 49] width 260 height 33
click at [1248, 48] on icon at bounding box center [1254, 48] width 13 height 13
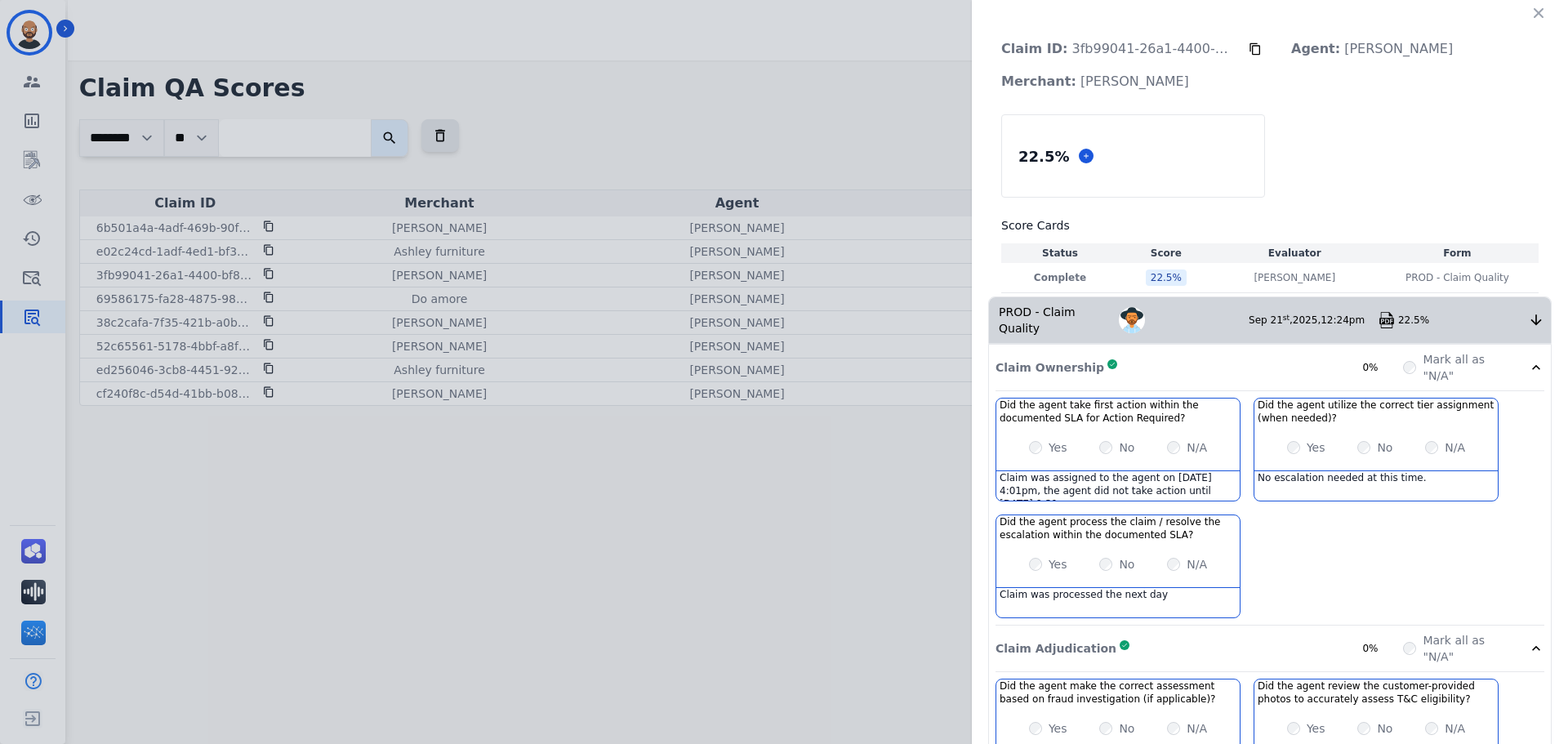
click at [1248, 47] on icon at bounding box center [1254, 48] width 13 height 13
click at [1249, 46] on icon at bounding box center [1254, 49] width 11 height 12
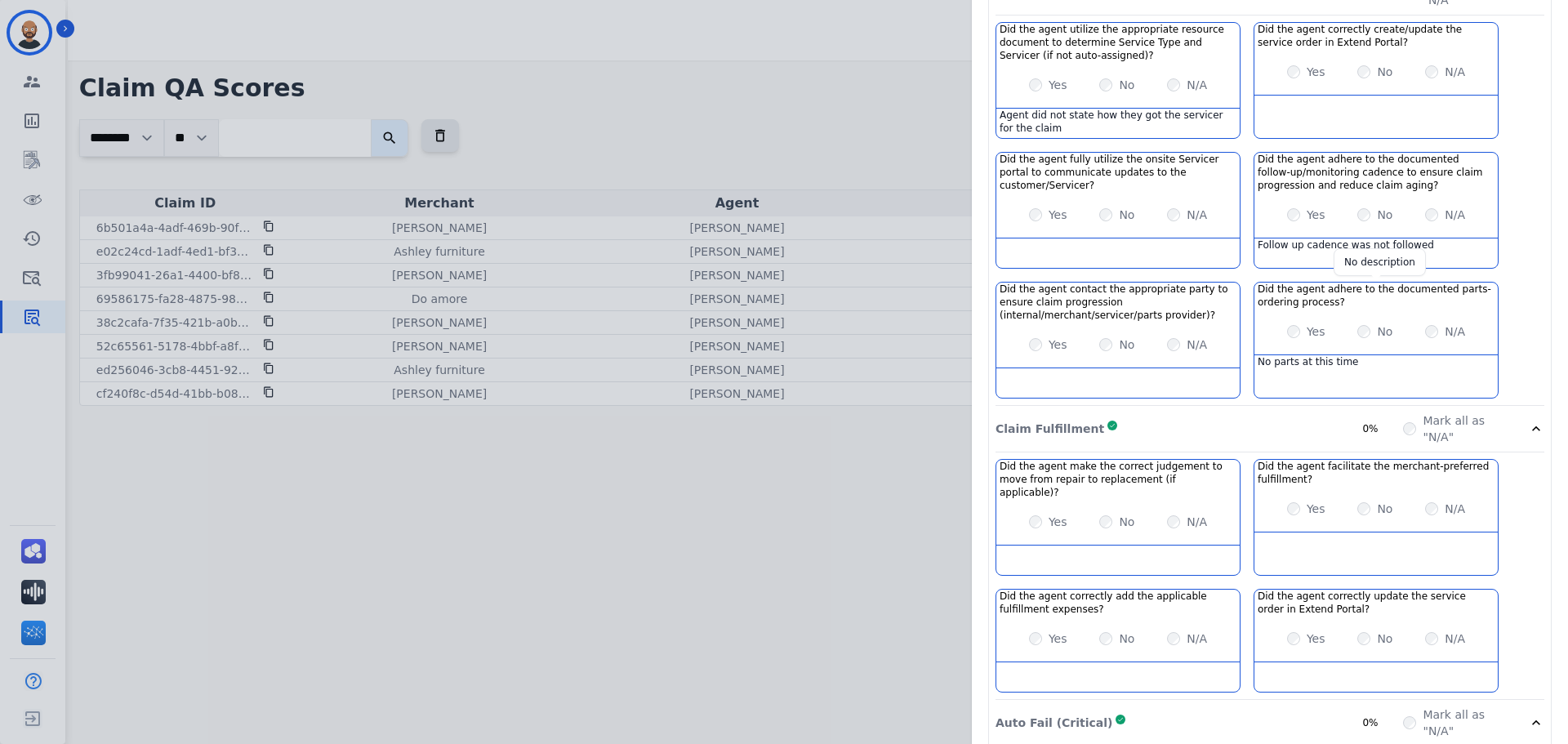
scroll to position [898, 0]
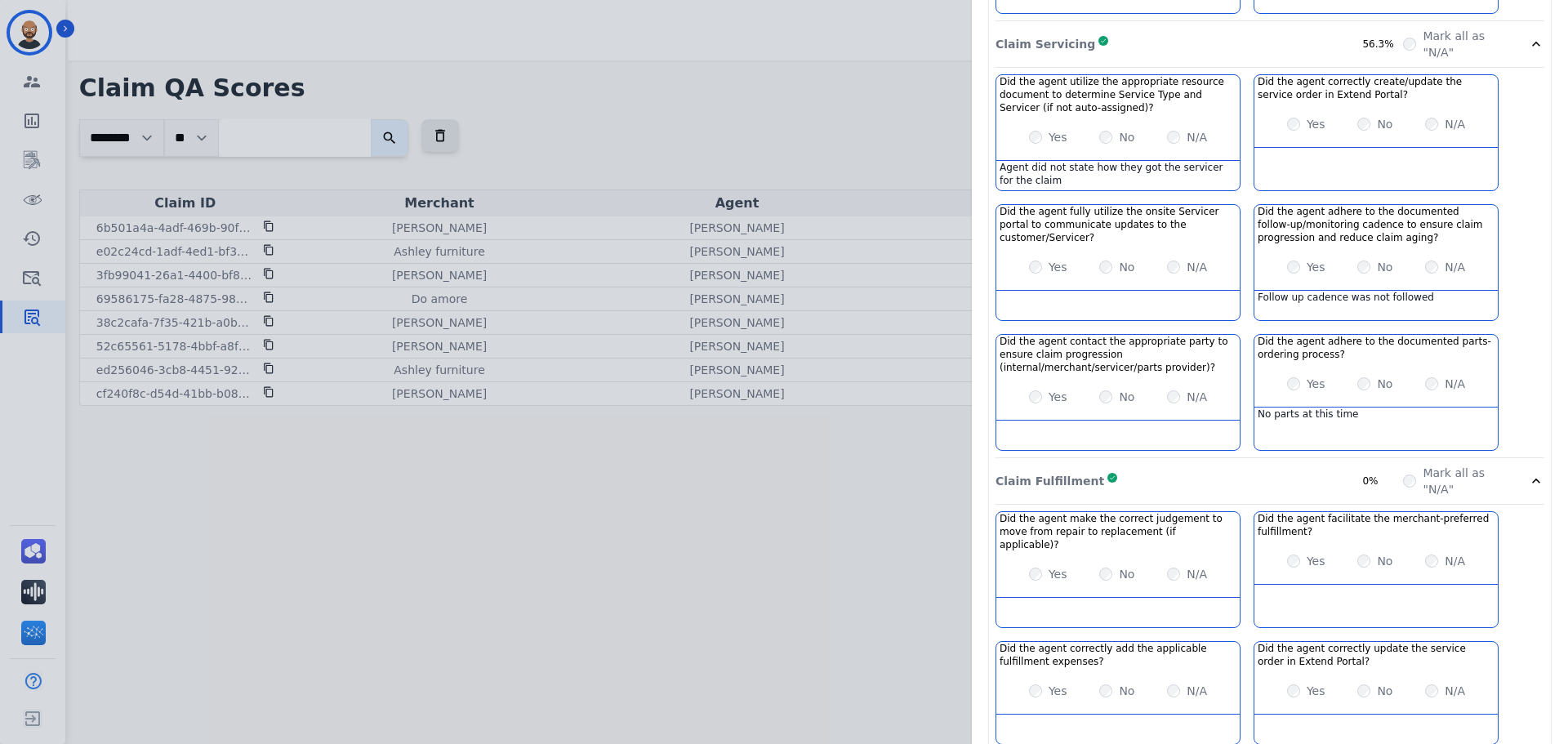
click at [1357, 244] on div "Yes No N/A" at bounding box center [1376, 267] width 243 height 46
click at [1119, 130] on div "Yes No N/A" at bounding box center [1117, 137] width 243 height 46
click at [1416, 408] on div "No parts at this time" at bounding box center [1376, 422] width 243 height 30
click at [1123, 250] on div "Yes No N/A" at bounding box center [1117, 267] width 243 height 46
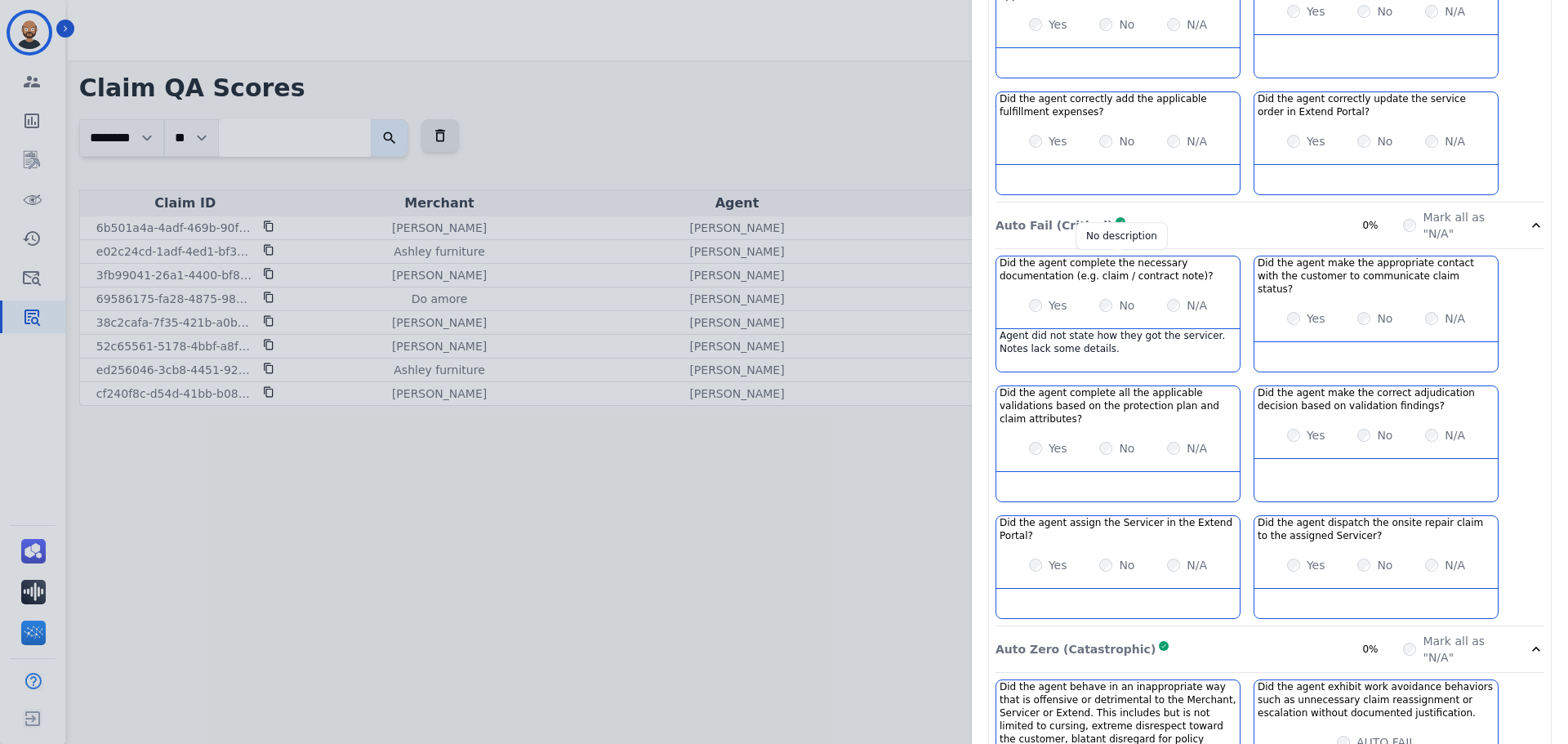
scroll to position [1469, 0]
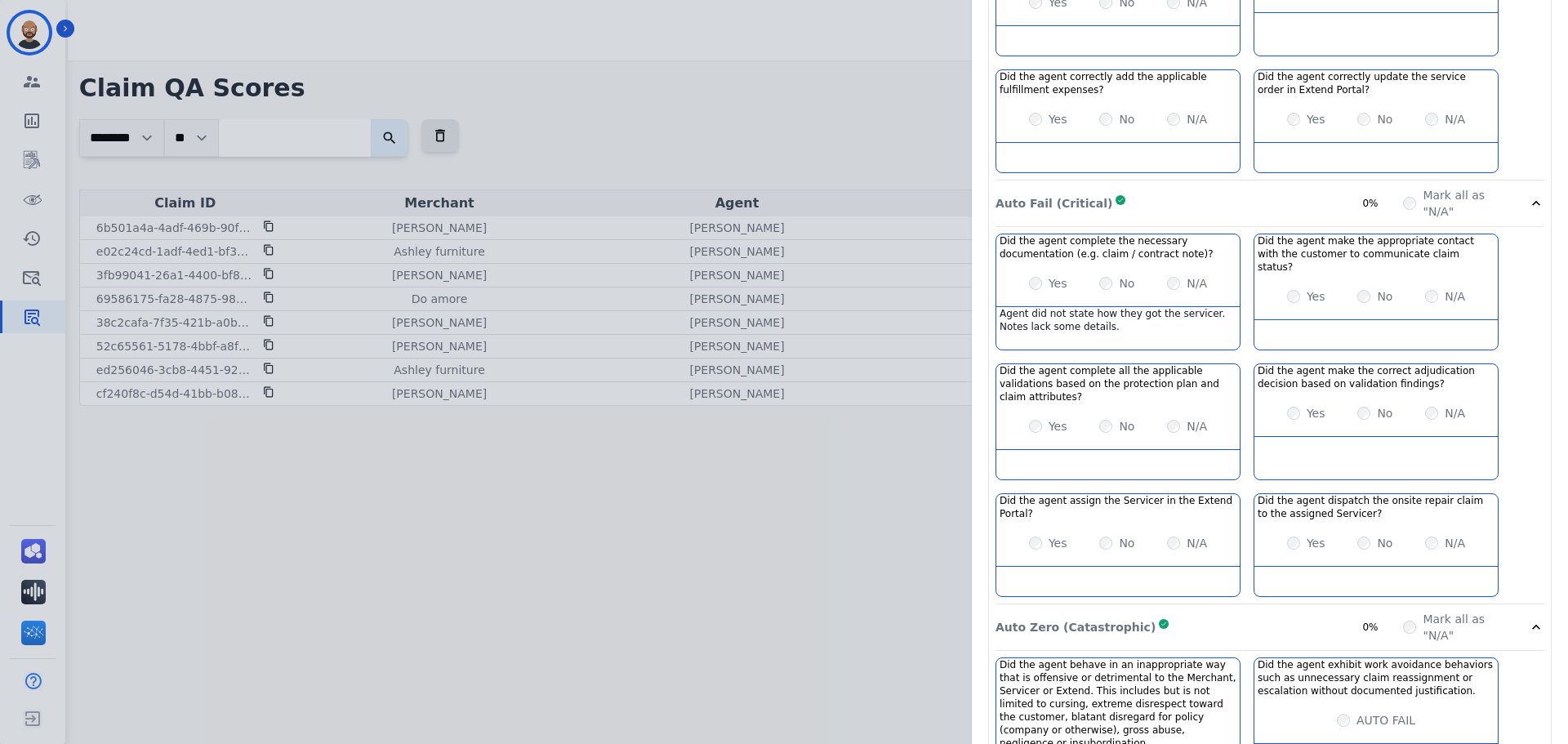
click at [1311, 288] on label "Yes" at bounding box center [1315, 296] width 19 height 16
click at [1306, 535] on label "Yes" at bounding box center [1315, 542] width 19 height 16
click at [1145, 520] on div "Yes No N/A" at bounding box center [1117, 543] width 243 height 46
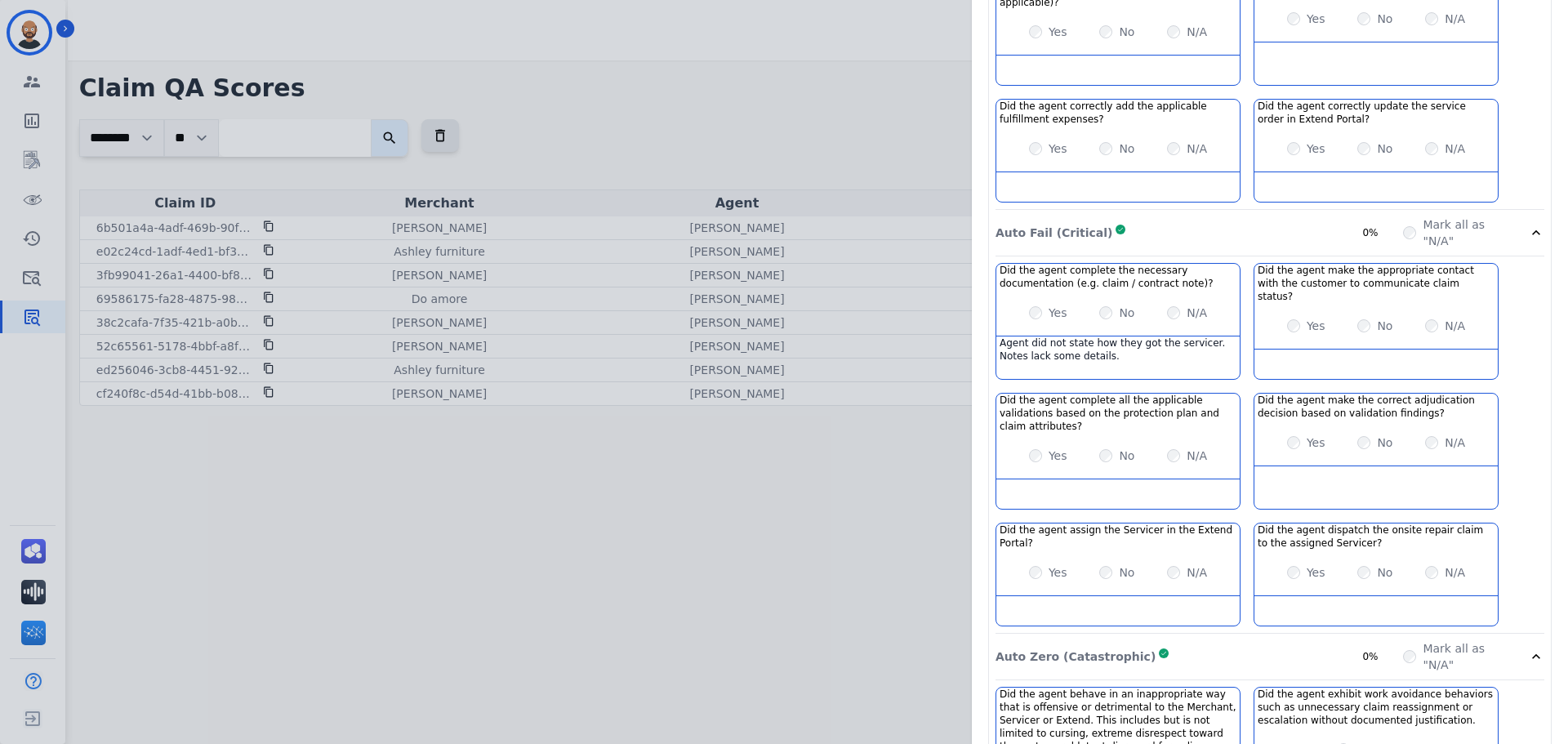
click at [749, 574] on div "Claim ID: 3fb99041-26a1-4400-bf8e-50bd1af74c8d Agent: [PERSON_NAME]: [PERSON_NA…" at bounding box center [784, 372] width 1568 height 744
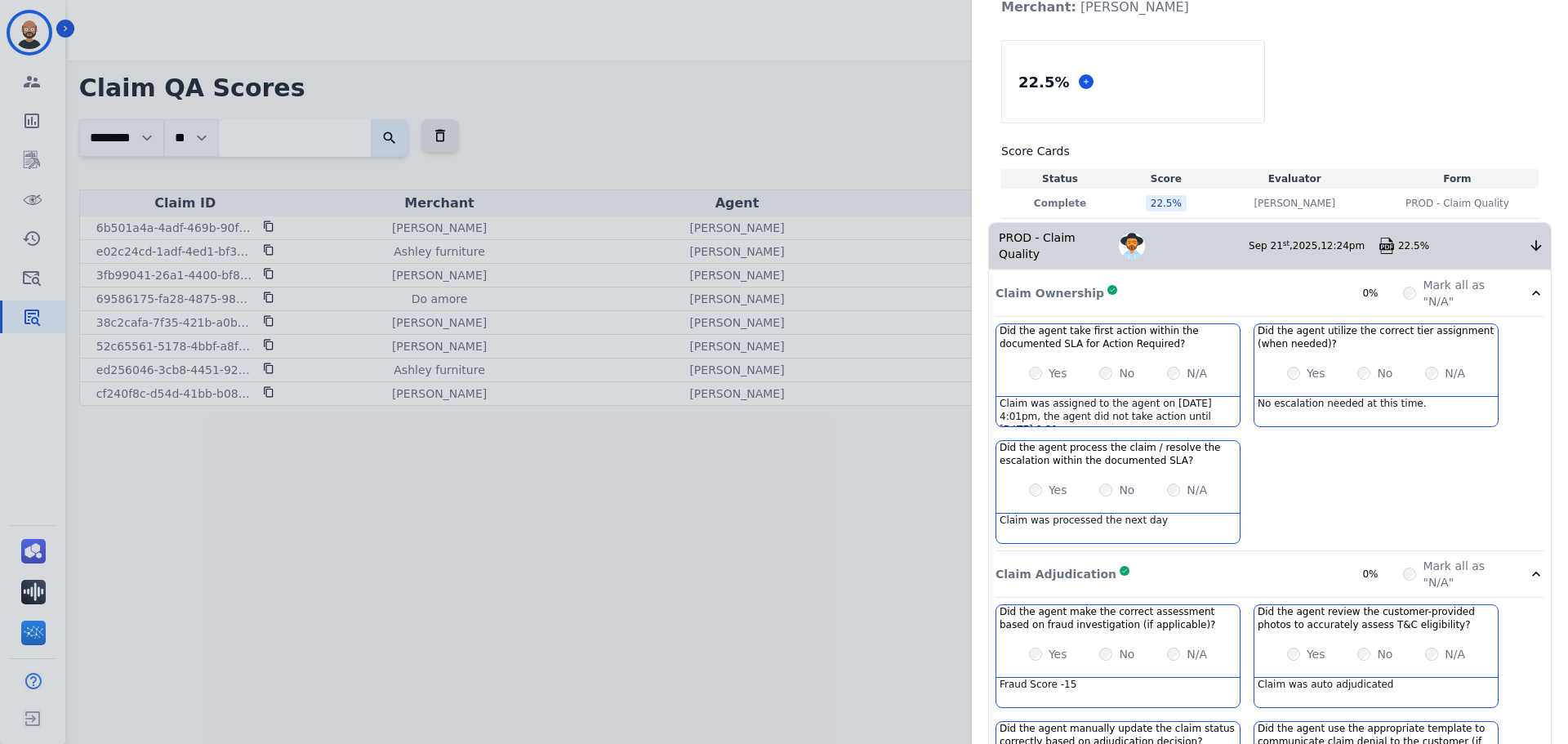
scroll to position [0, 0]
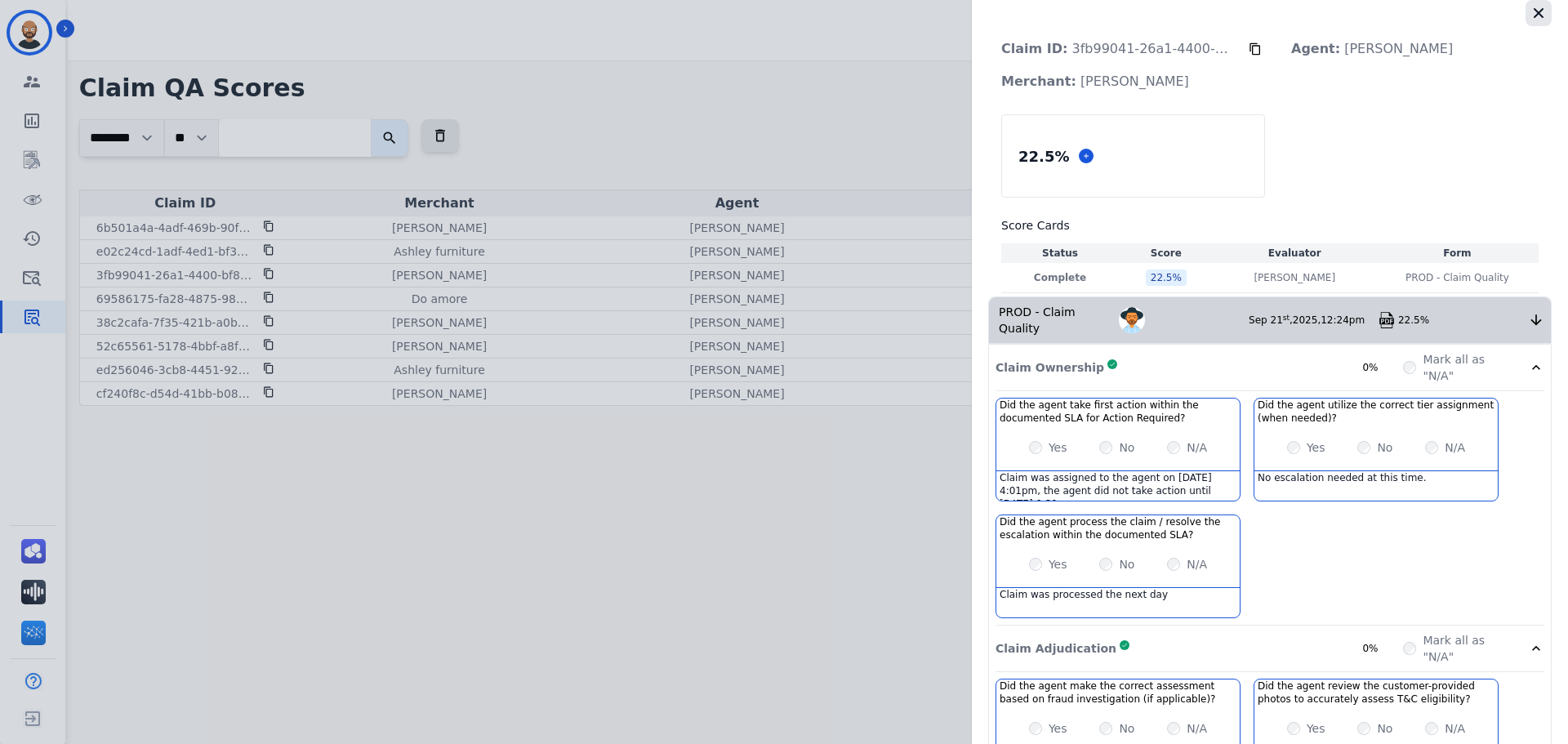
click at [1530, 9] on icon "button" at bounding box center [1537, 13] width 16 height 16
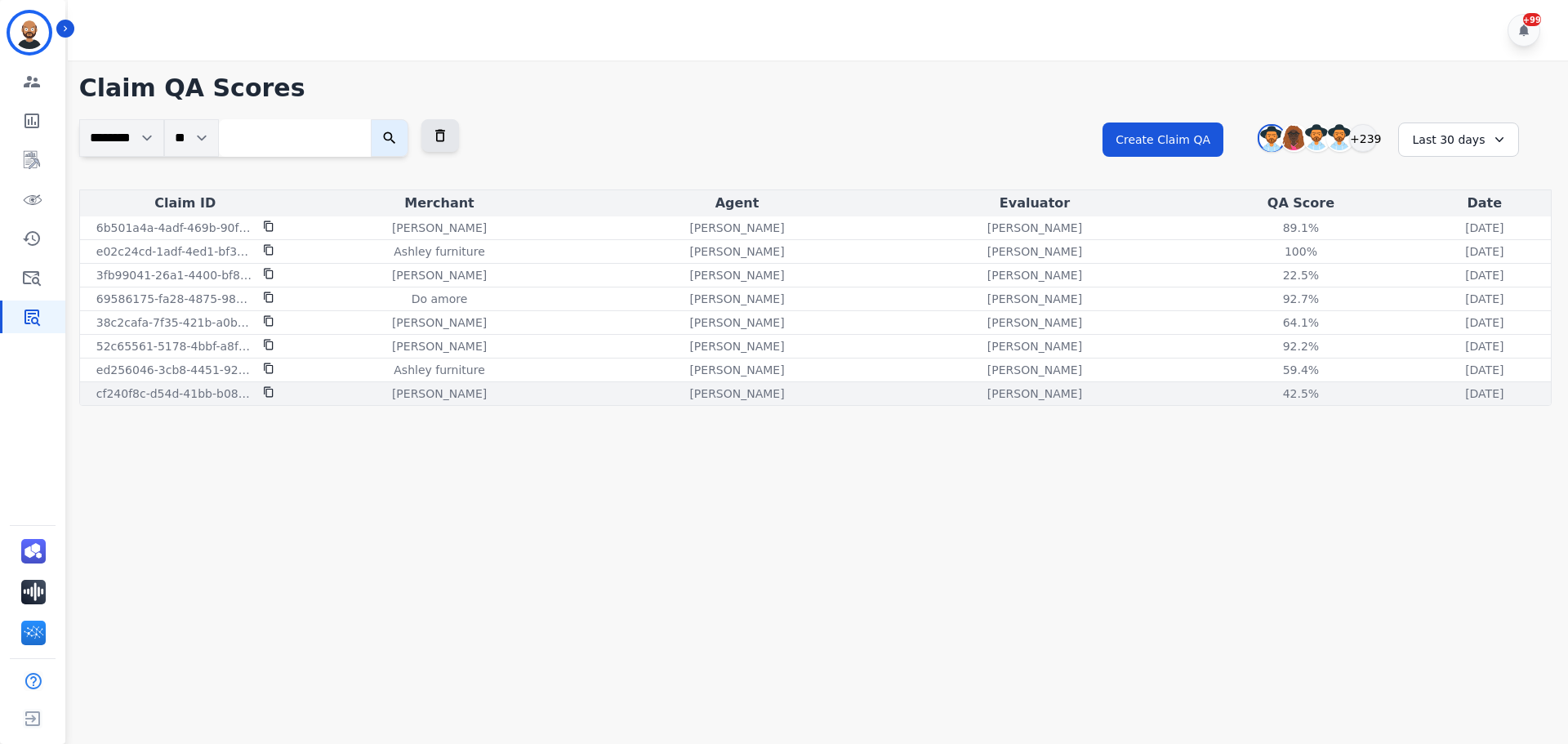
click at [1187, 400] on div "42.5% See QA score details" at bounding box center [1300, 393] width 228 height 16
click at [1264, 394] on div "42.5%" at bounding box center [1300, 393] width 74 height 16
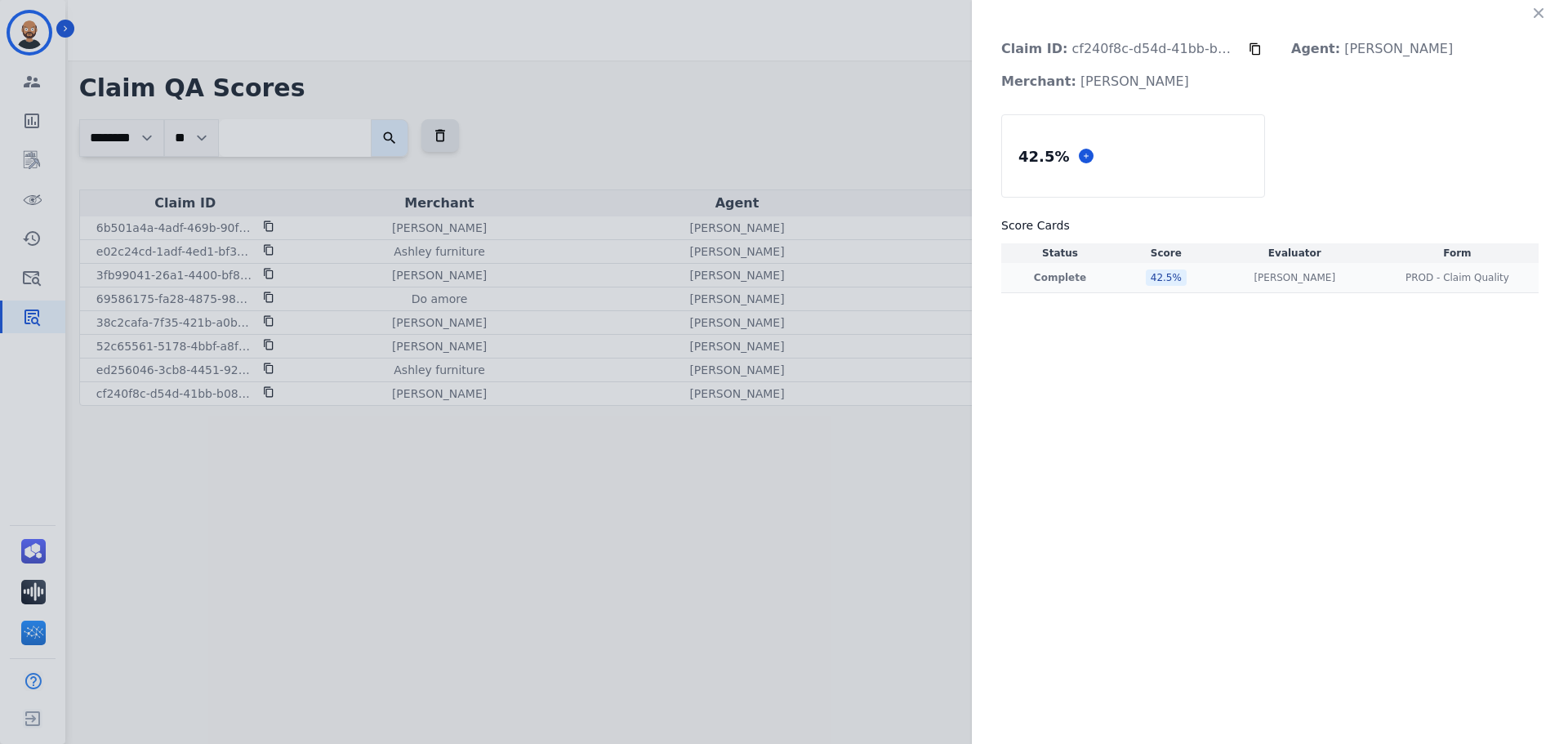
click at [1216, 273] on div "[PERSON_NAME] [PERSON_NAME]" at bounding box center [1294, 277] width 156 height 13
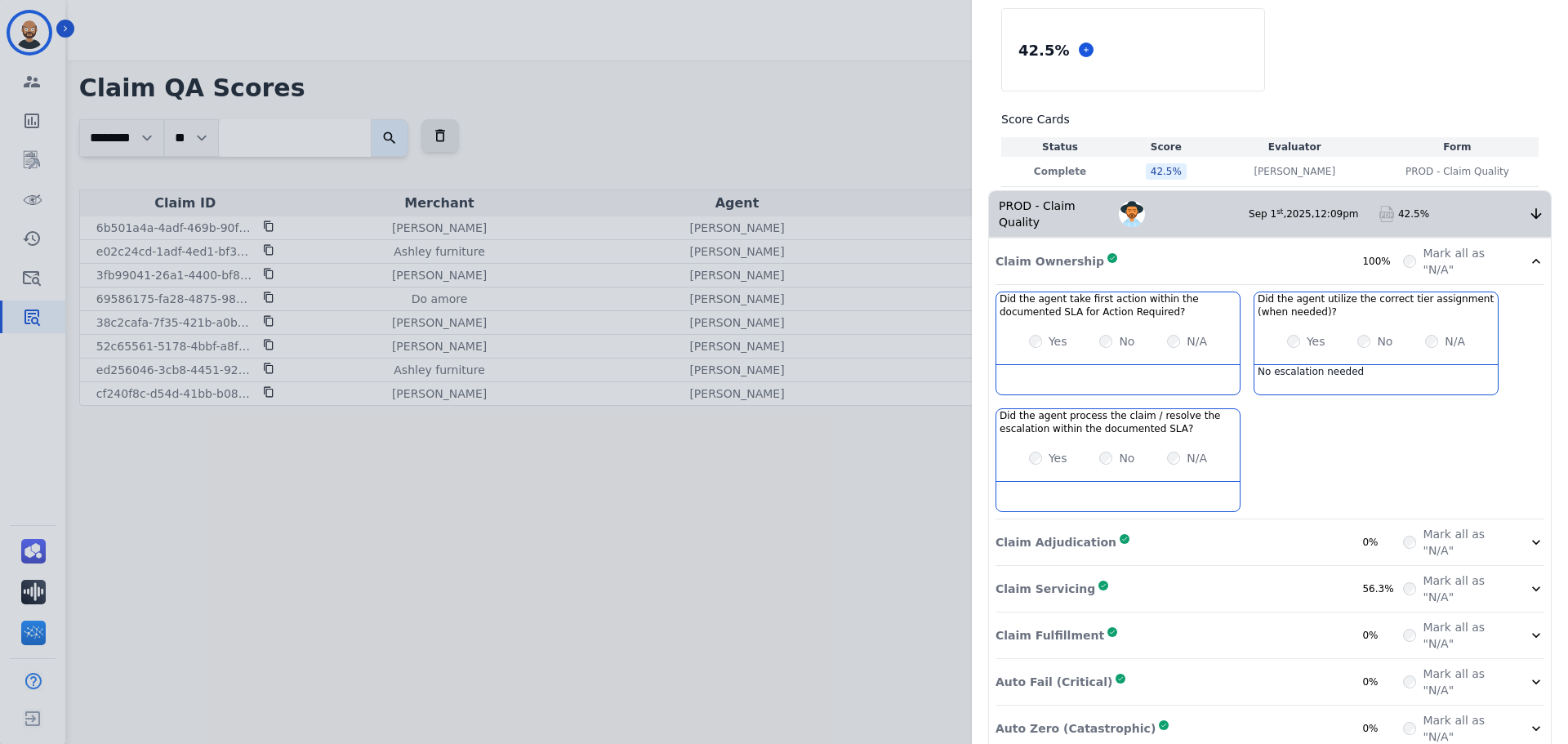
scroll to position [162, 0]
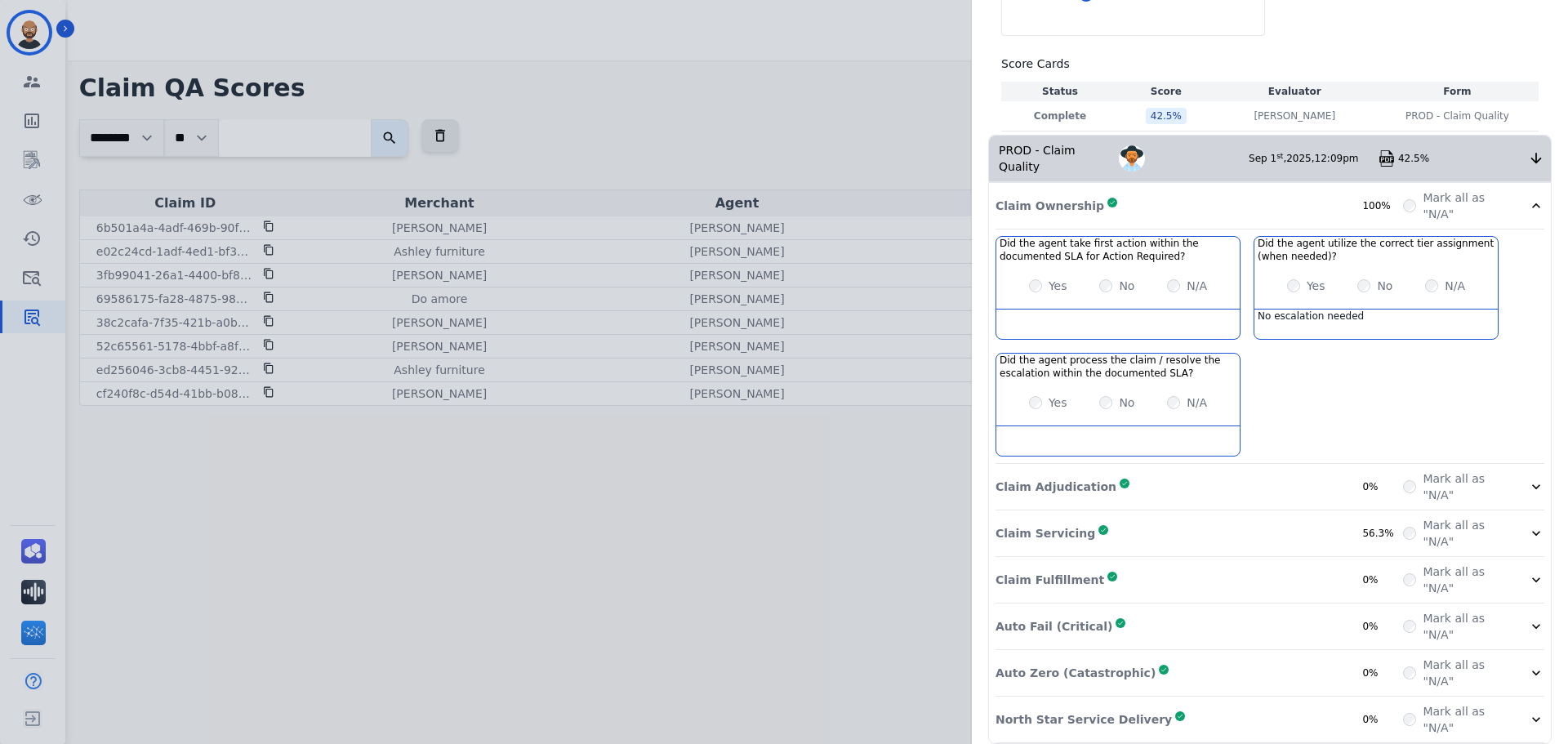
click at [1237, 663] on div "Auto Zero (Catastrophic) Complete 0%" at bounding box center [1198, 673] width 408 height 33
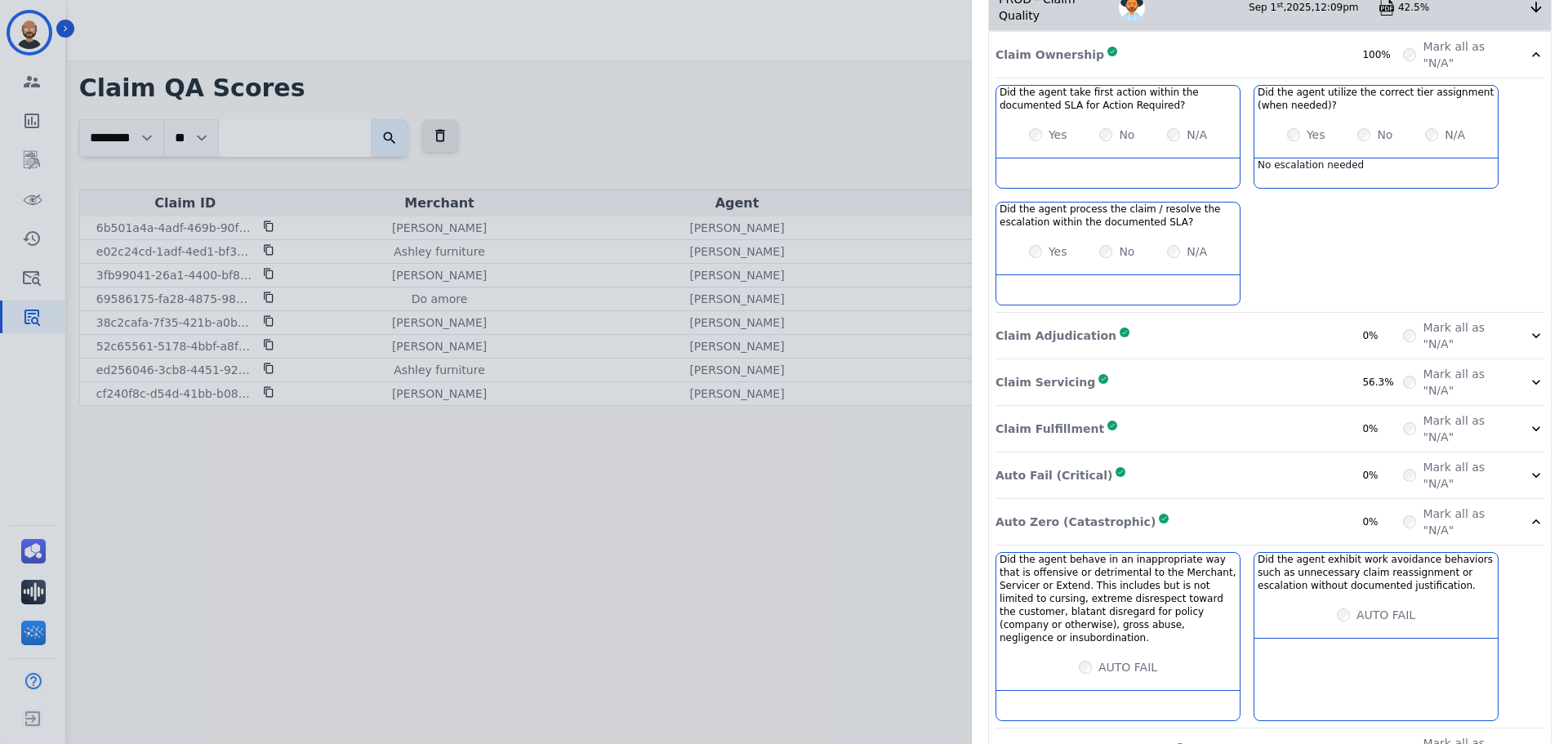
scroll to position [331, 0]
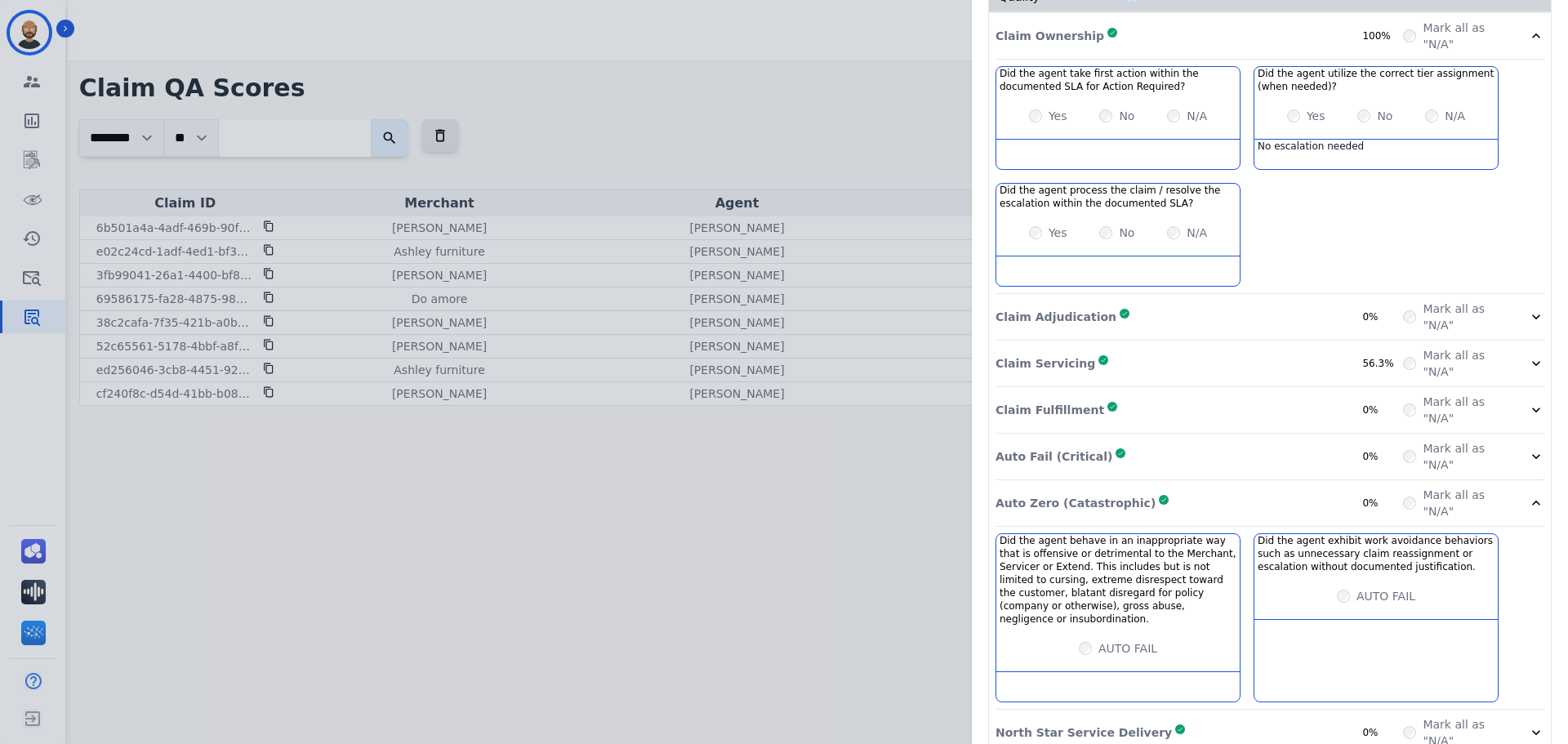
click at [1114, 444] on div "Auto Fail (Critical) Complete 0%" at bounding box center [1198, 456] width 408 height 33
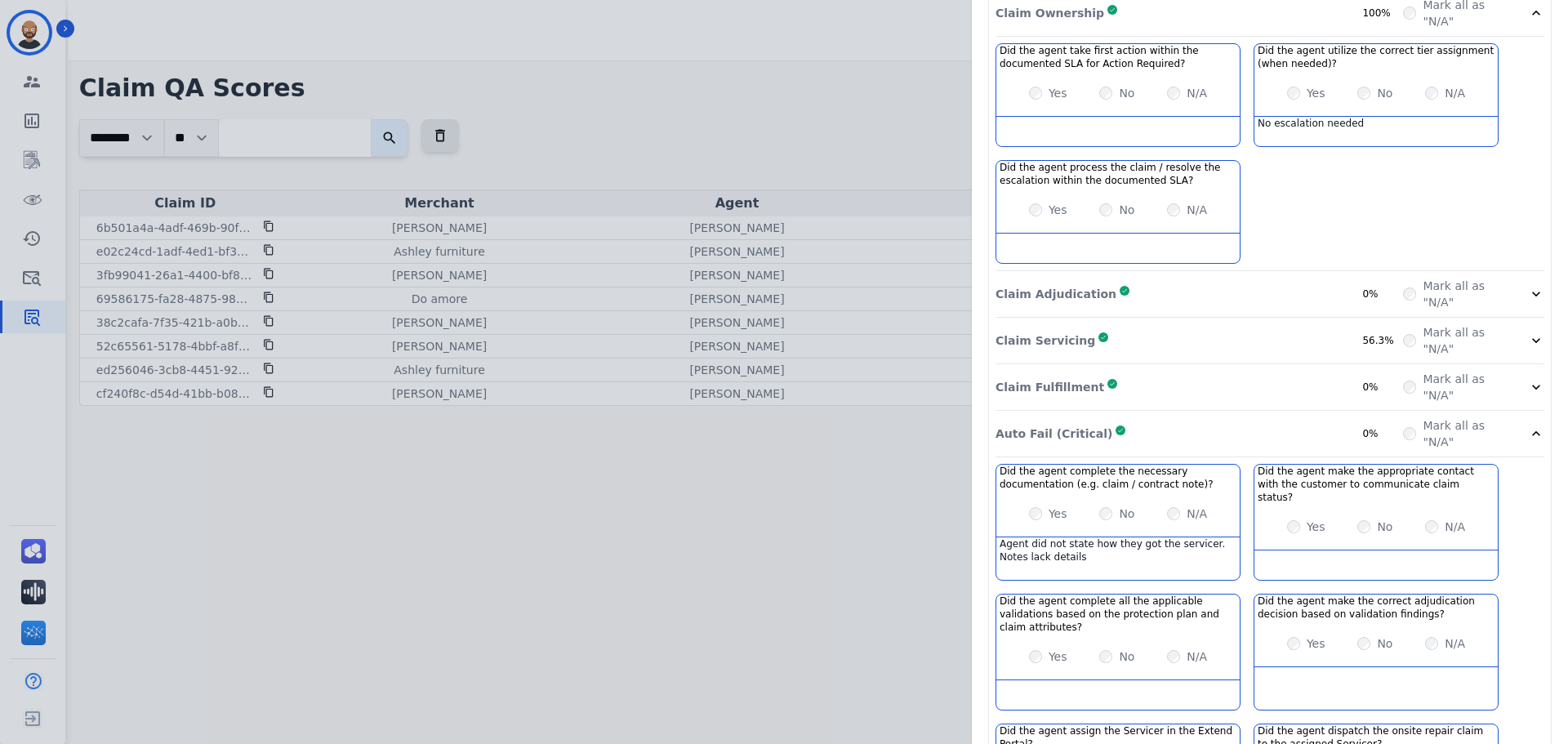
scroll to position [356, 0]
click at [1172, 277] on div "Claim Adjudication Complete 0%" at bounding box center [1198, 292] width 408 height 33
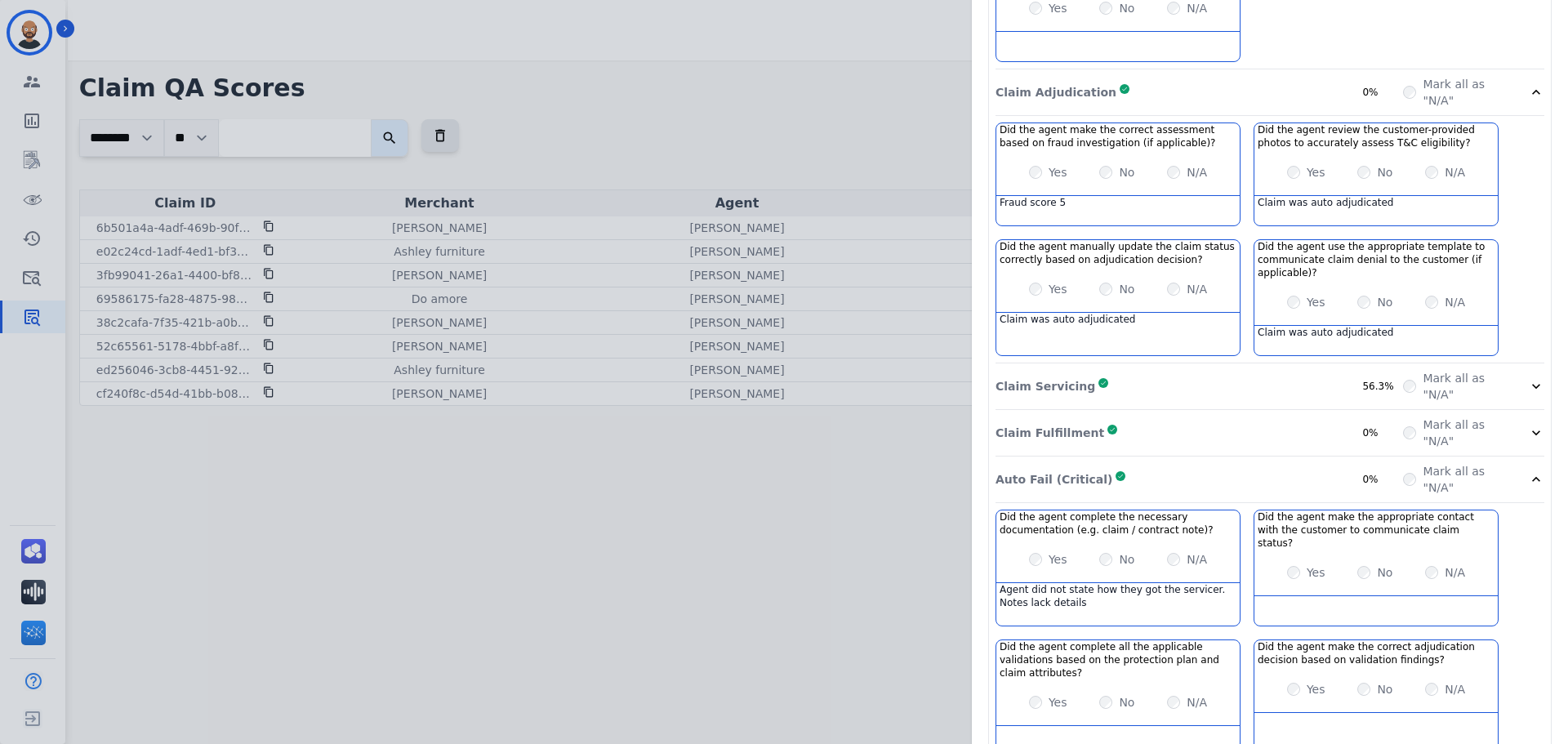
scroll to position [601, 0]
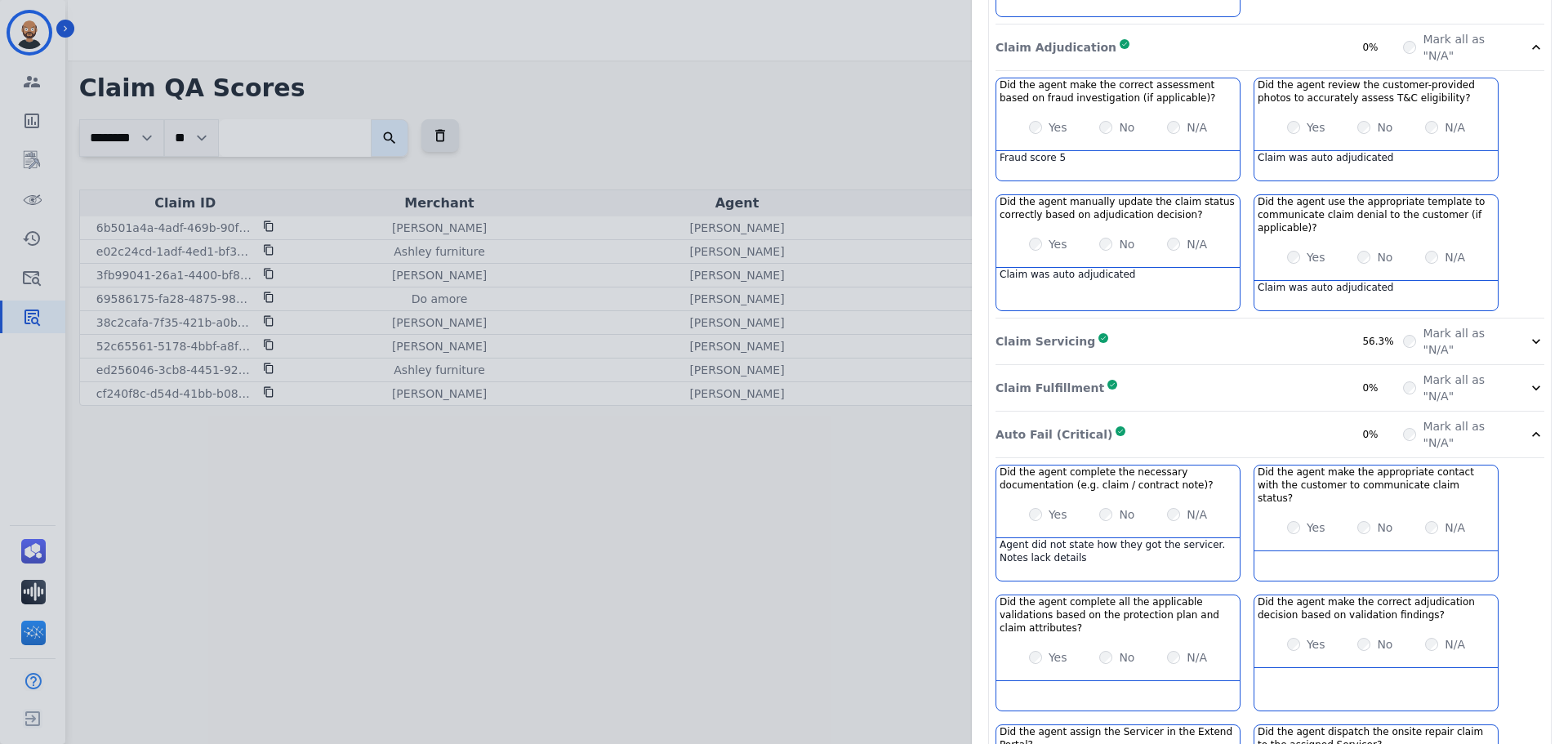
click at [1202, 328] on div "Claim Servicing Complete 56.3%" at bounding box center [1198, 341] width 408 height 33
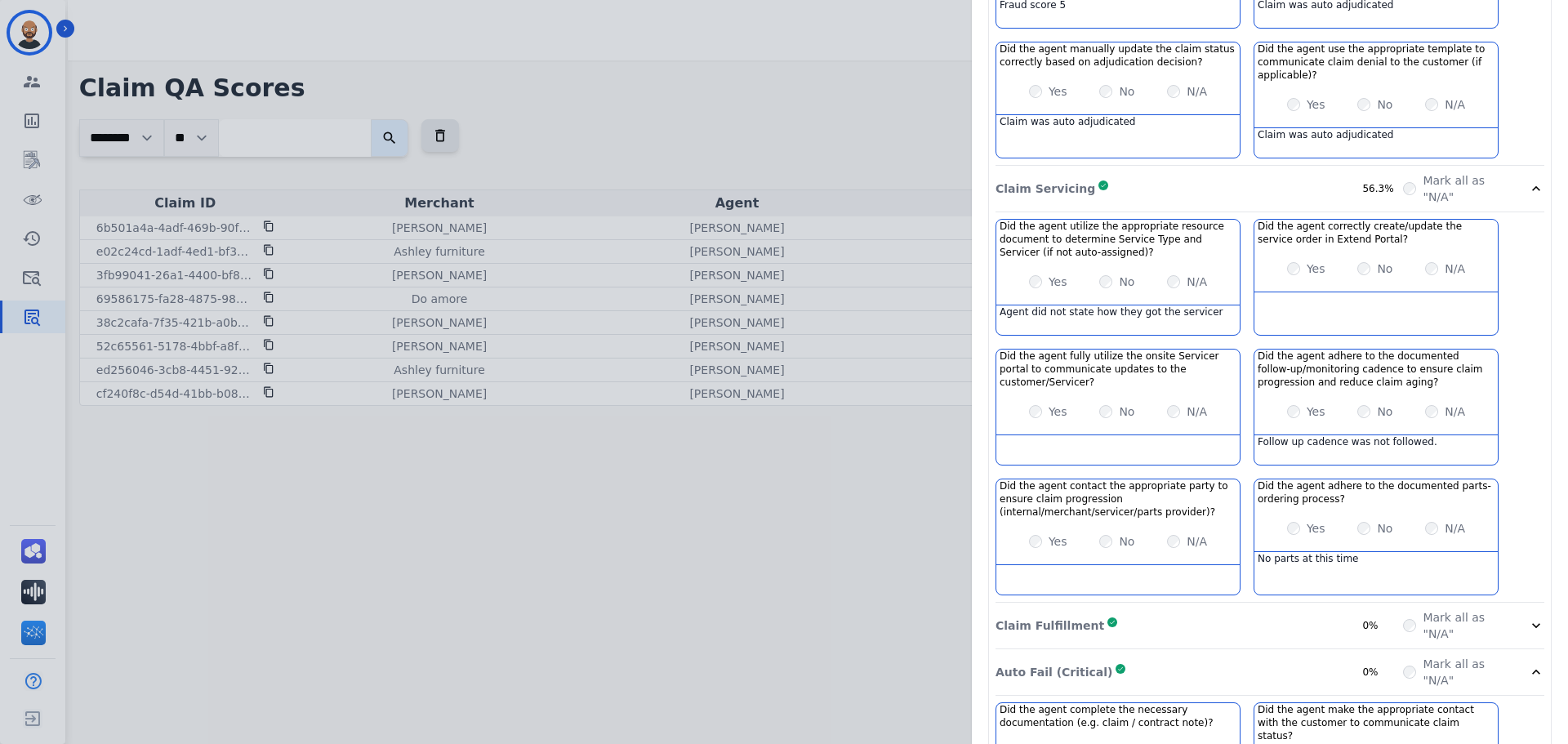
scroll to position [764, 0]
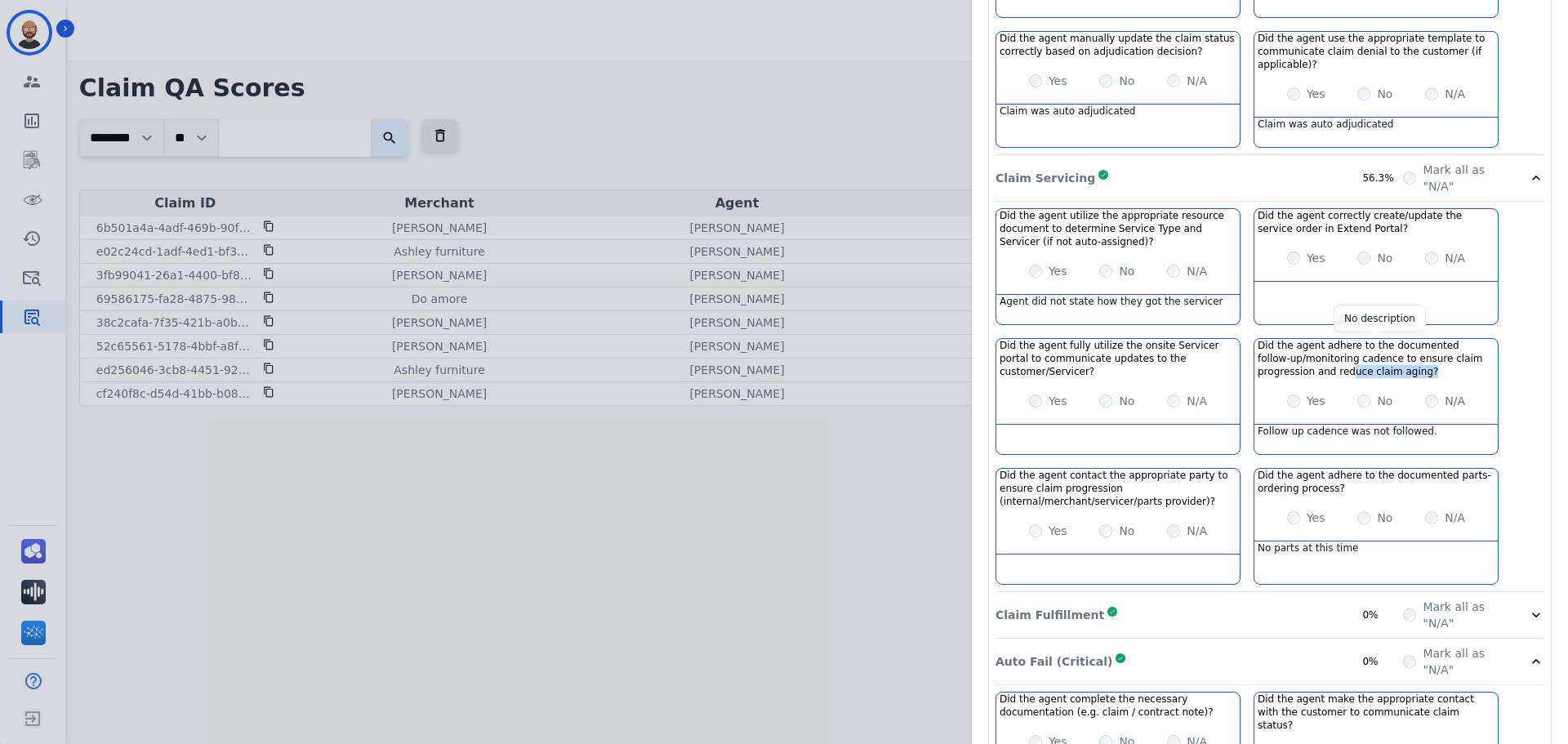
drag, startPoint x: 1376, startPoint y: 350, endPoint x: 1287, endPoint y: 355, distance: 89.1
click at [1287, 355] on h3 "Did the agent adhere to the documented follow-up/monitoring cadence to ensure c…" at bounding box center [1376, 358] width 236 height 39
click at [1059, 227] on h3 "Did the agent utilize the appropriate resource document to determine Service Ty…" at bounding box center [1117, 229] width 236 height 39
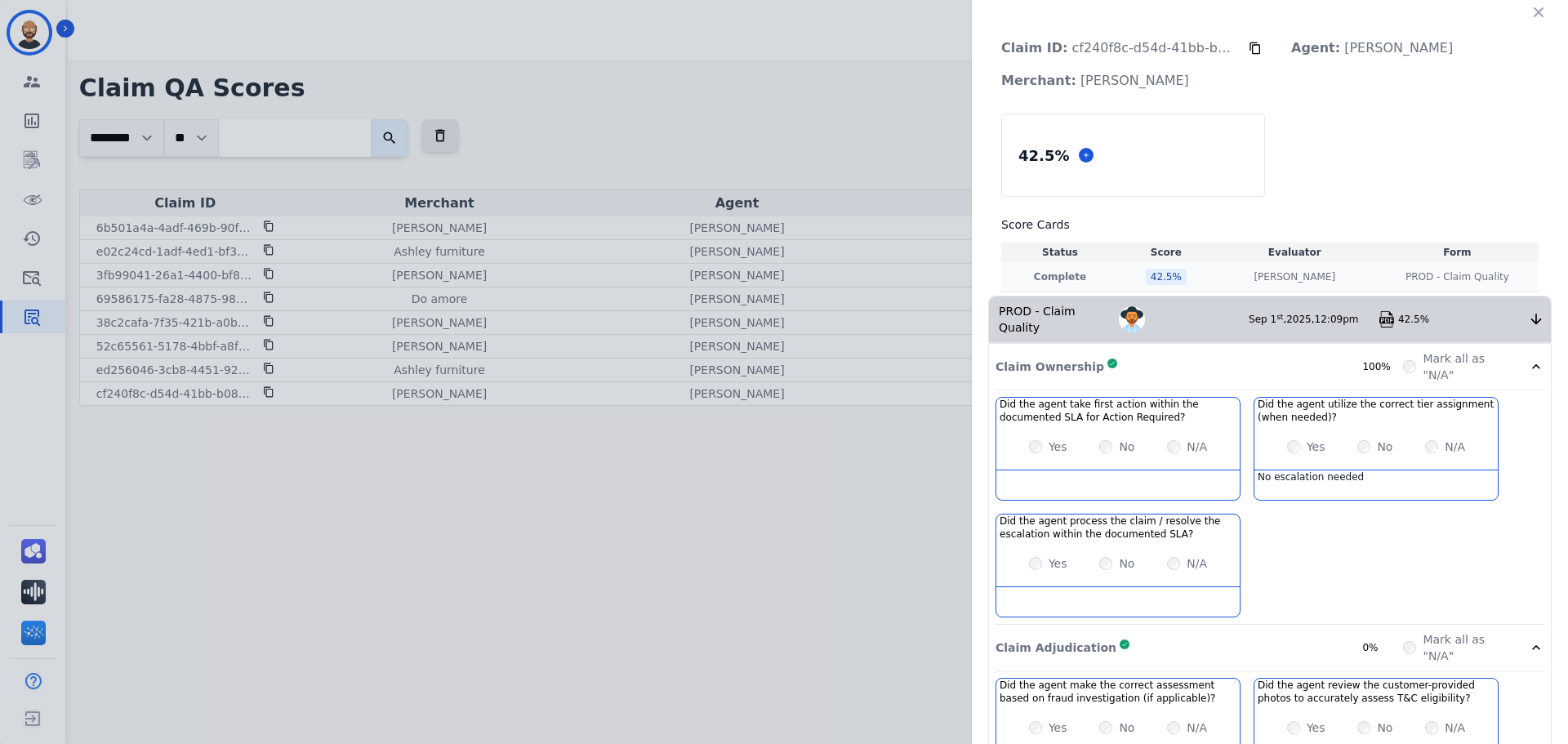
scroll to position [0, 0]
click at [1535, 5] on icon "button" at bounding box center [1537, 13] width 16 height 16
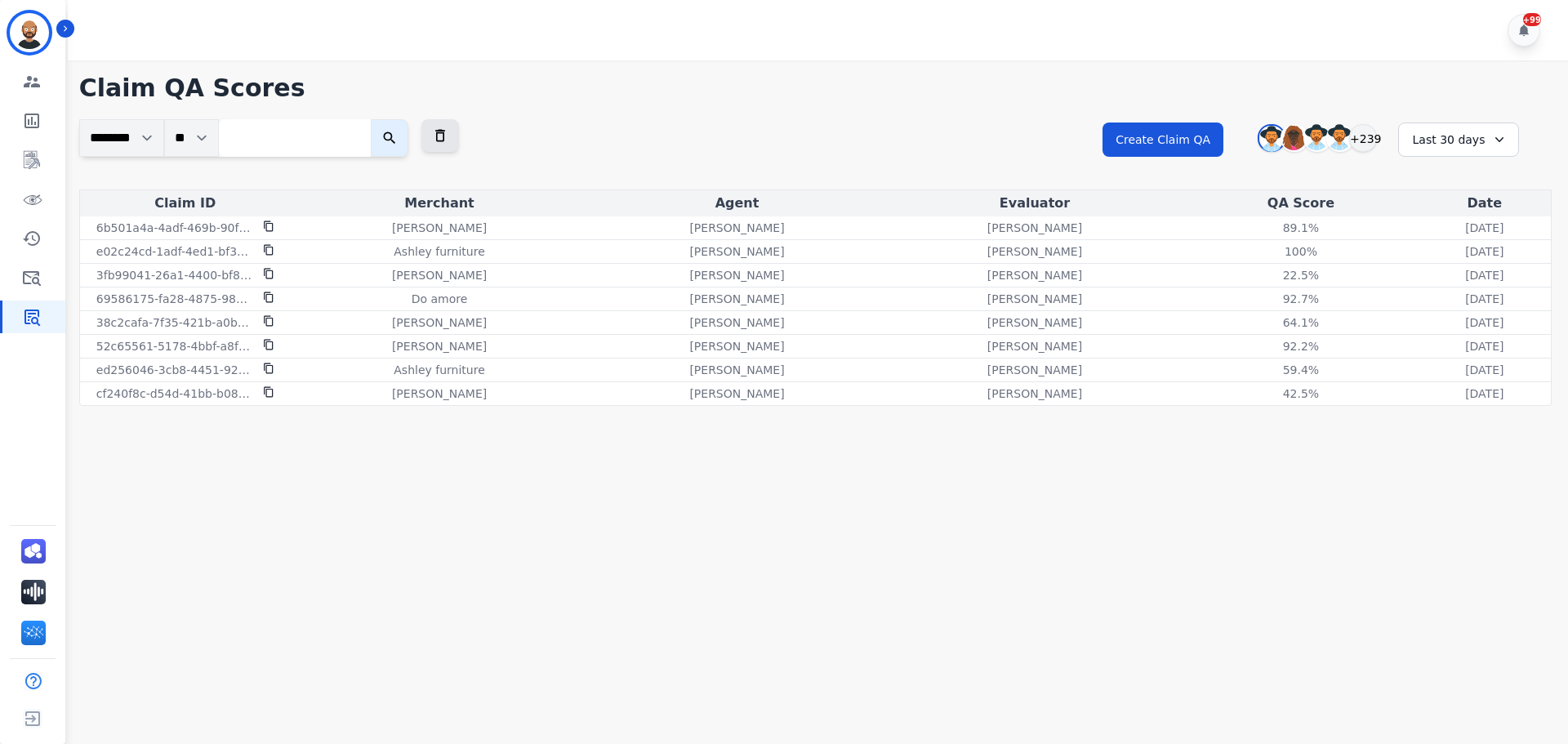
drag, startPoint x: 906, startPoint y: 98, endPoint x: 789, endPoint y: 75, distance: 119.2
click at [789, 75] on h1 "Claim QA Scores" at bounding box center [815, 88] width 1472 height 30
drag, startPoint x: 801, startPoint y: 63, endPoint x: 793, endPoint y: 58, distance: 9.4
drag, startPoint x: 793, startPoint y: 58, endPoint x: 769, endPoint y: 65, distance: 25.0
click at [769, 65] on div "**********" at bounding box center [815, 237] width 1504 height 355
